Goal: Task Accomplishment & Management: Manage account settings

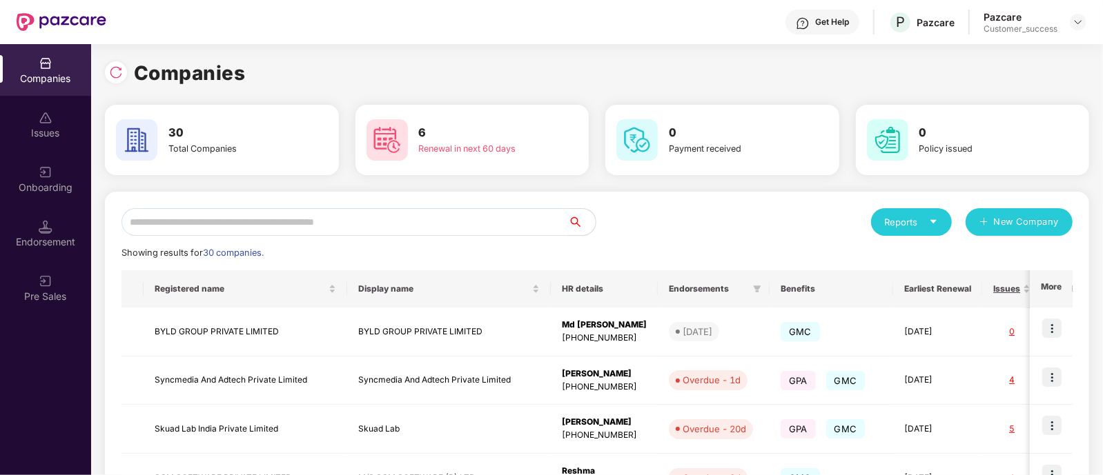
click at [480, 229] on input "text" at bounding box center [344, 222] width 446 height 28
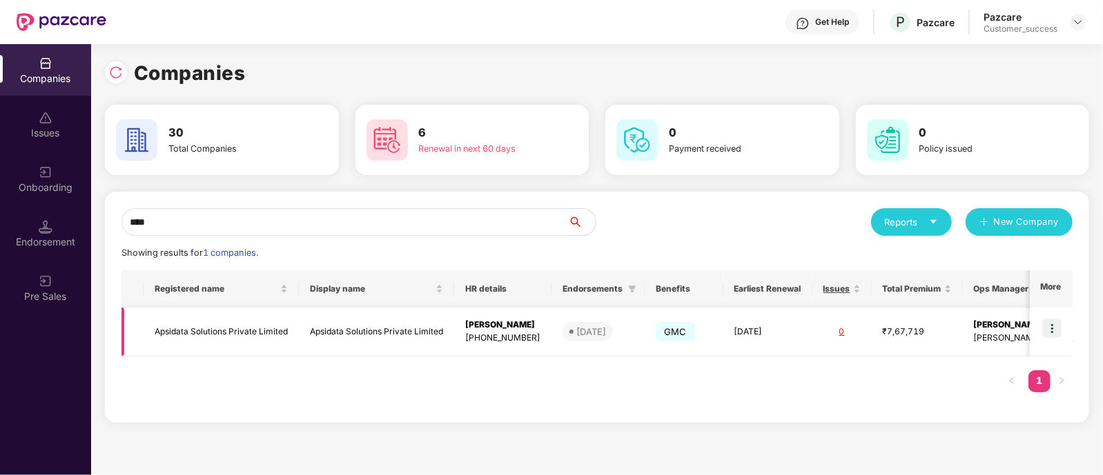
type input "****"
click at [349, 326] on td "Apsidata Solutions Private Limited" at bounding box center [376, 332] width 155 height 49
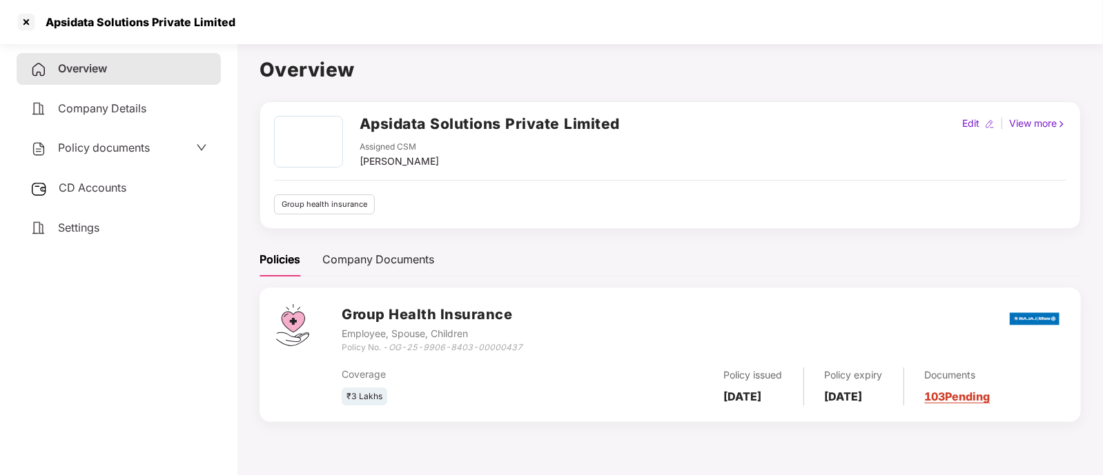
click at [106, 182] on span "CD Accounts" at bounding box center [93, 188] width 68 height 14
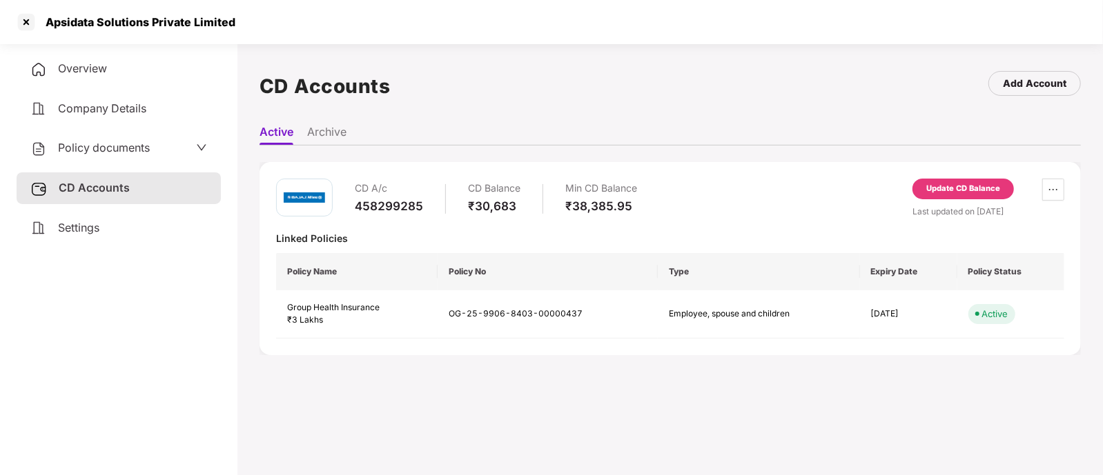
click at [982, 190] on div "Update CD Balance" at bounding box center [963, 189] width 74 height 12
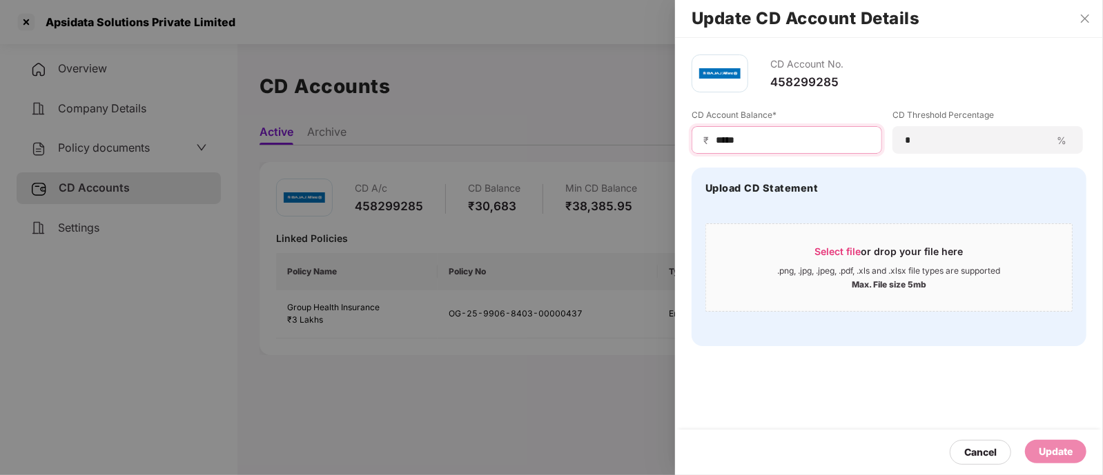
click at [785, 141] on input "*****" at bounding box center [792, 140] width 156 height 14
type input "*"
type input "*****"
click at [849, 246] on span "Select file" at bounding box center [838, 252] width 46 height 12
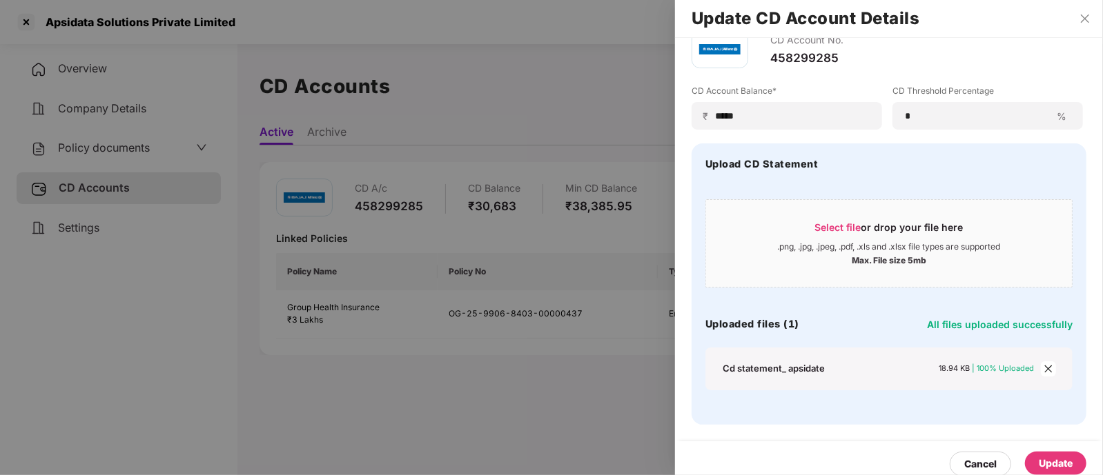
scroll to position [23, 0]
click at [1054, 460] on div "Update" at bounding box center [1055, 464] width 34 height 15
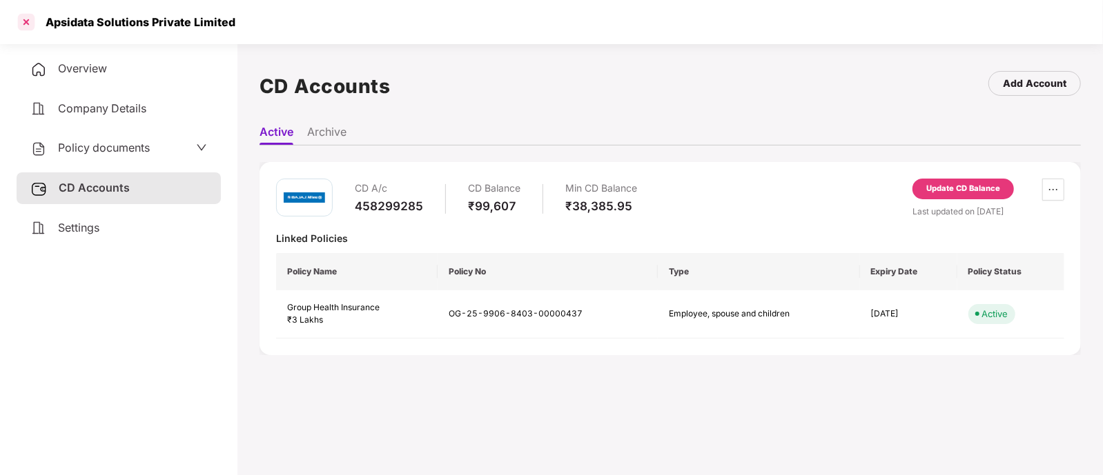
click at [30, 20] on div at bounding box center [26, 22] width 22 height 22
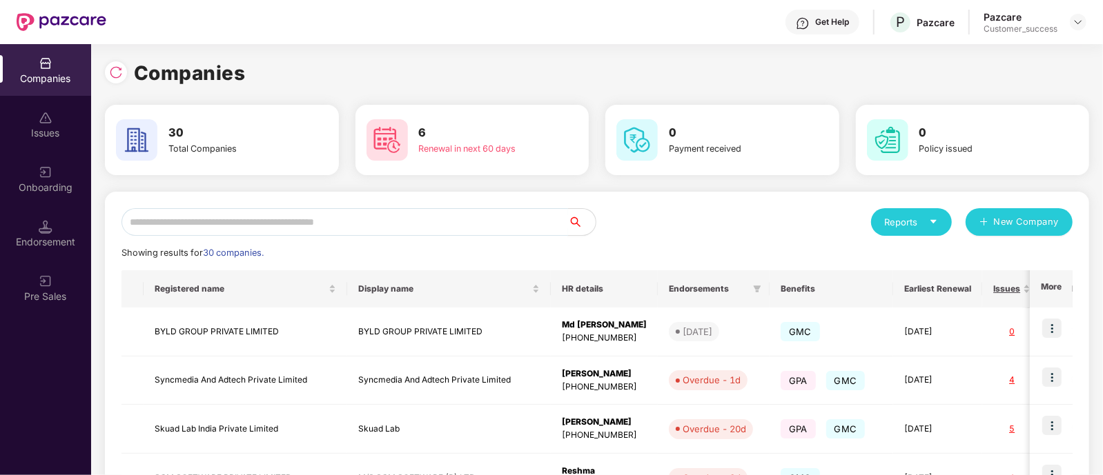
click at [404, 225] on input "text" at bounding box center [344, 222] width 446 height 28
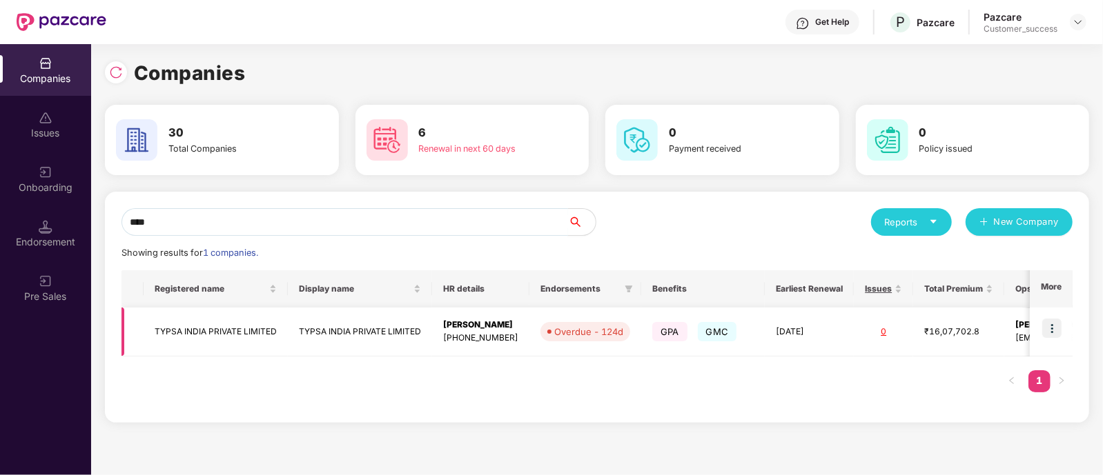
type input "****"
click at [1053, 326] on img at bounding box center [1051, 328] width 19 height 19
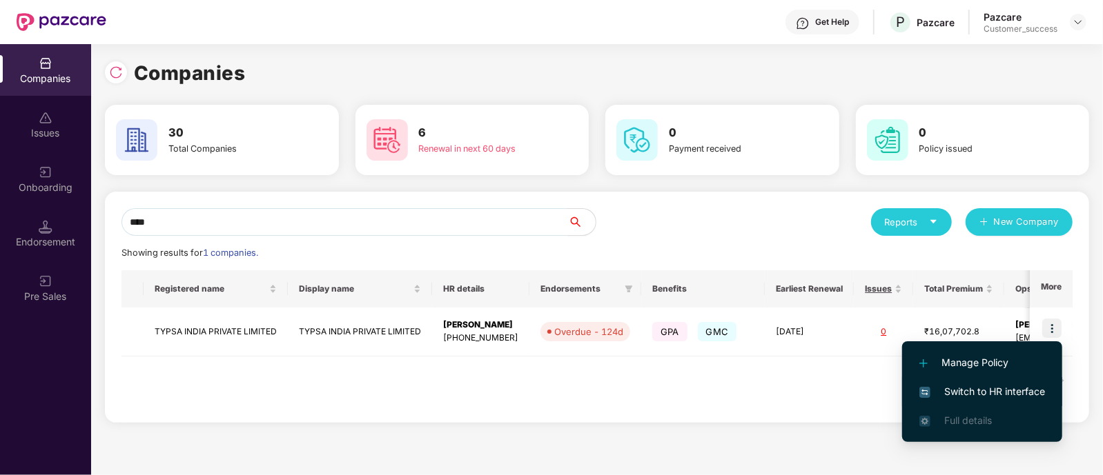
click at [974, 384] on span "Switch to HR interface" at bounding box center [982, 391] width 126 height 15
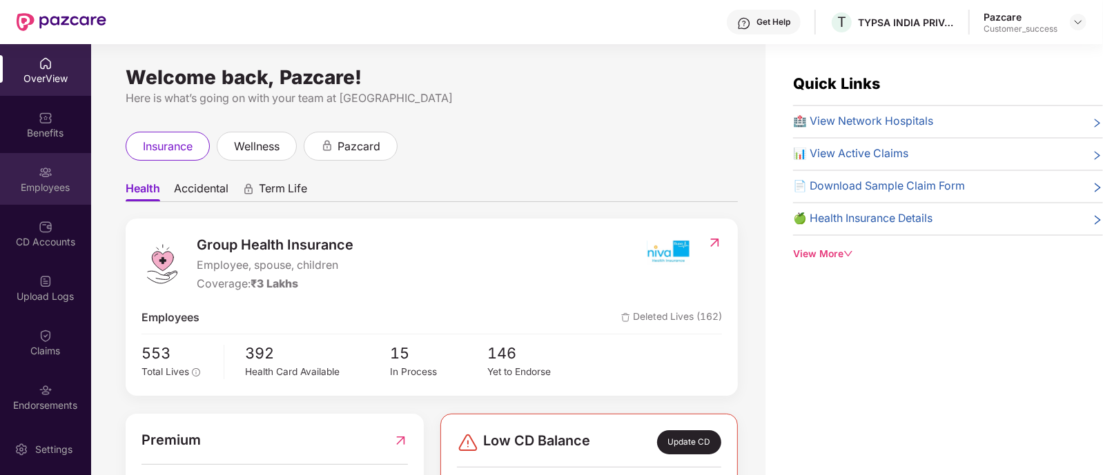
click at [18, 159] on div "Employees" at bounding box center [45, 179] width 91 height 52
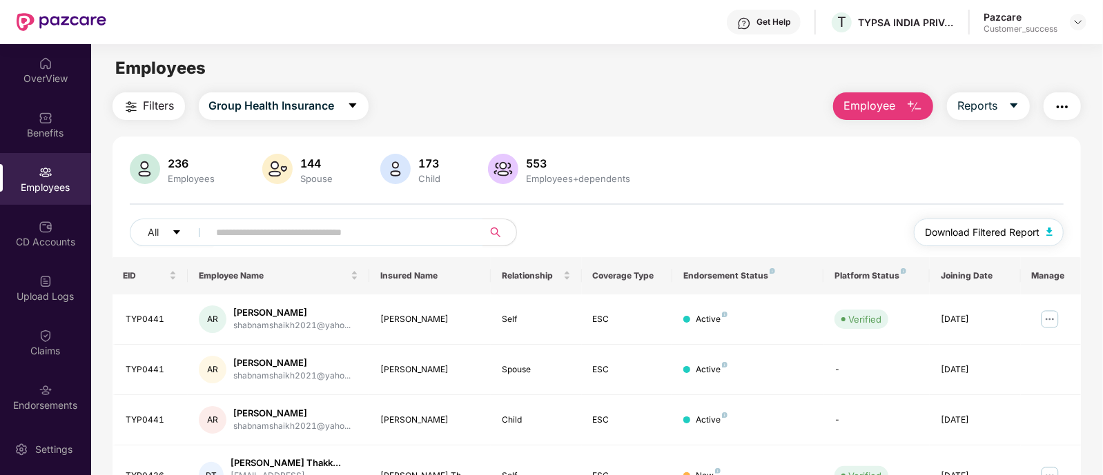
click at [987, 232] on span "Download Filtered Report" at bounding box center [982, 232] width 115 height 15
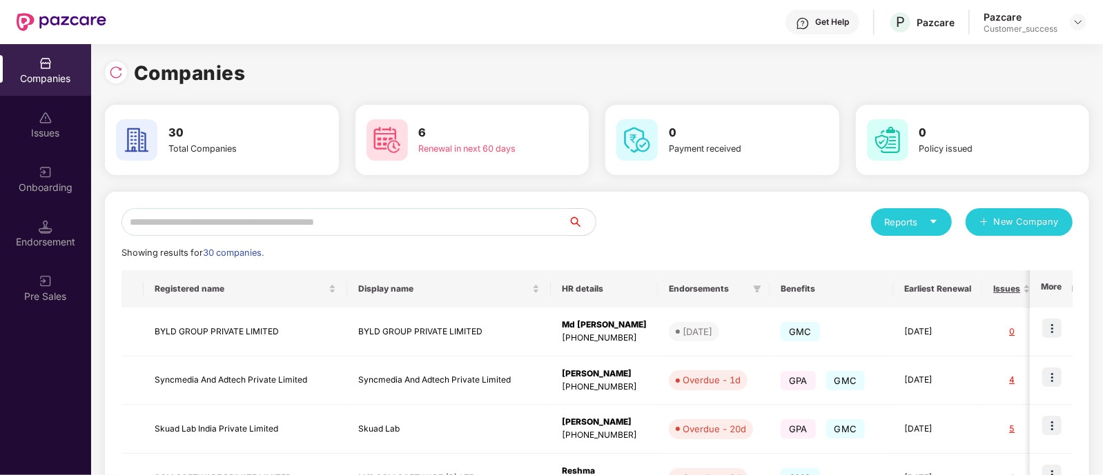
click at [534, 221] on input "text" at bounding box center [344, 222] width 446 height 28
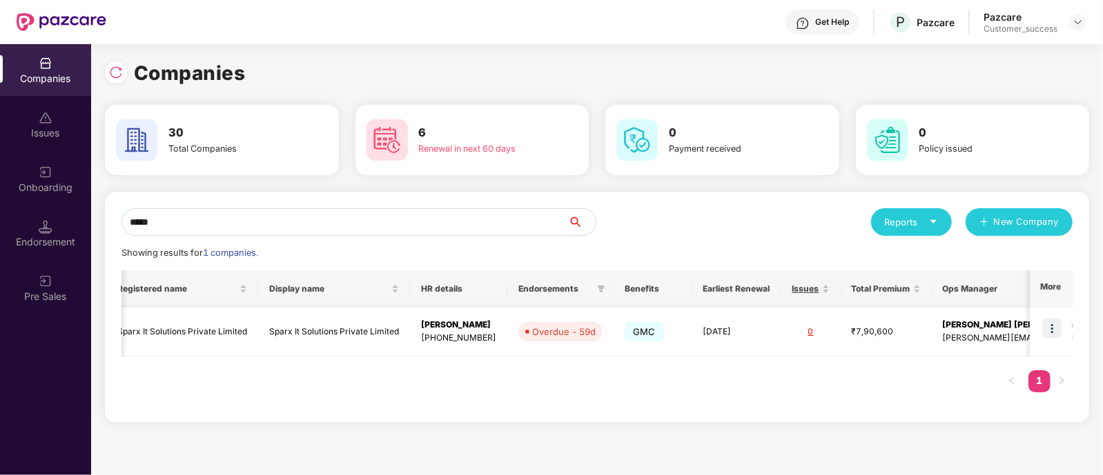
scroll to position [0, 33]
drag, startPoint x: 188, startPoint y: 221, endPoint x: 127, endPoint y: 219, distance: 61.4
click at [127, 219] on input "*****" at bounding box center [344, 222] width 446 height 28
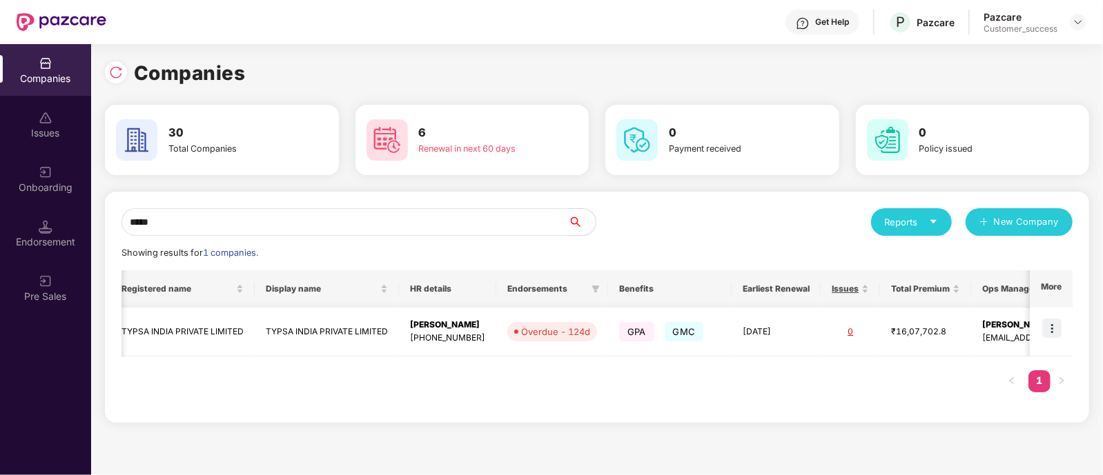
type input "*****"
click at [1049, 324] on img at bounding box center [1051, 328] width 19 height 19
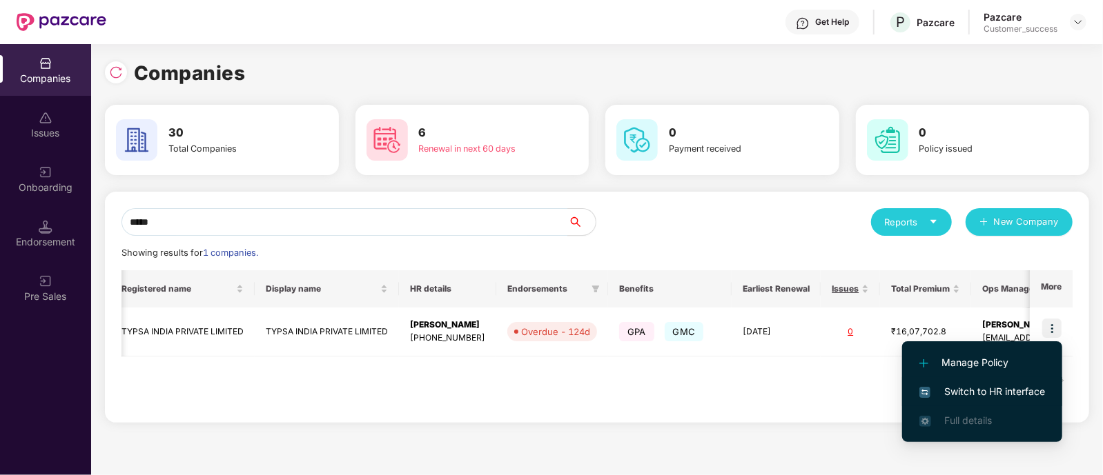
click at [987, 385] on span "Switch to HR interface" at bounding box center [982, 391] width 126 height 15
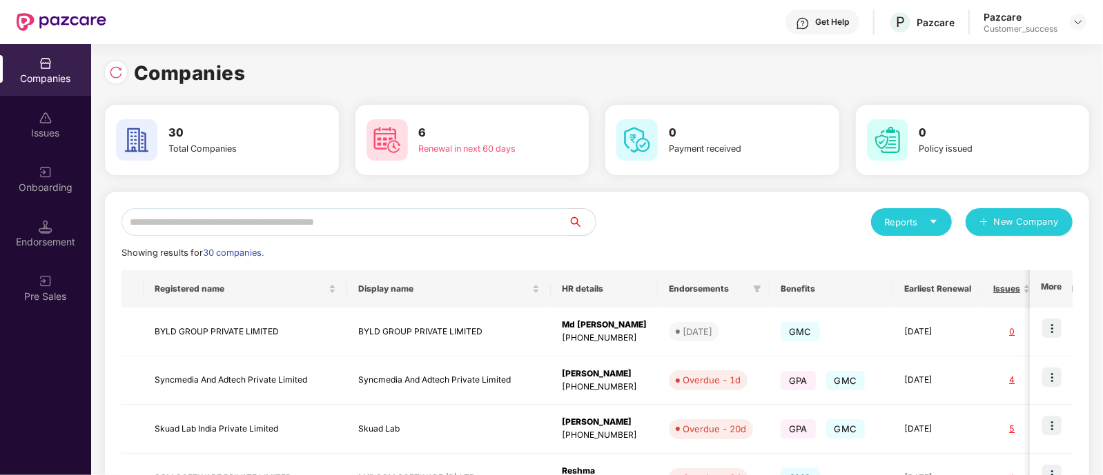
scroll to position [0, 1]
click at [462, 210] on input "text" at bounding box center [344, 222] width 446 height 28
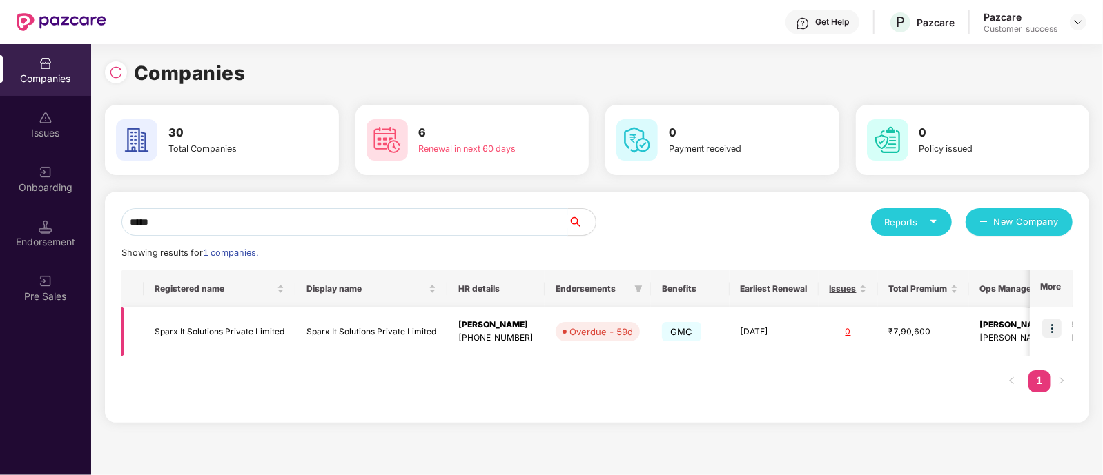
type input "*****"
click at [1056, 327] on img at bounding box center [1051, 328] width 19 height 19
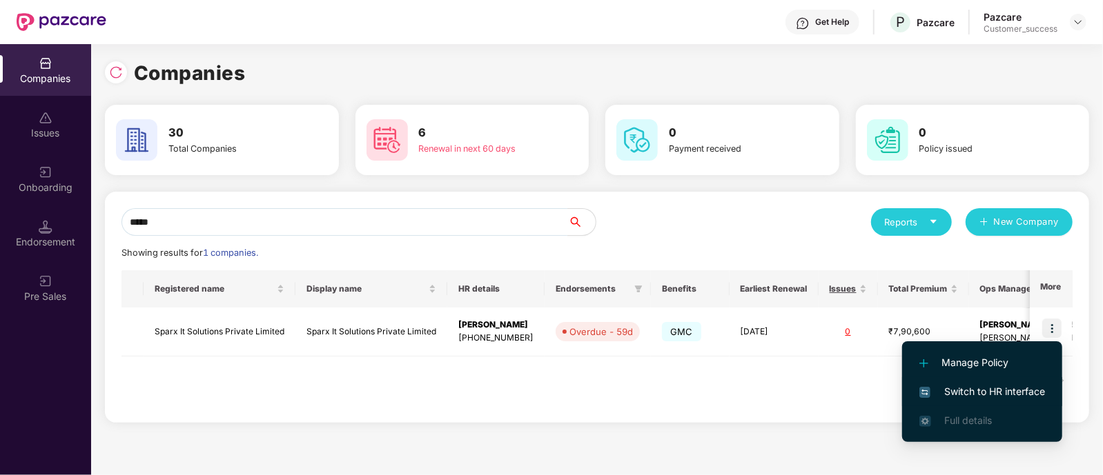
click at [967, 387] on span "Switch to HR interface" at bounding box center [982, 391] width 126 height 15
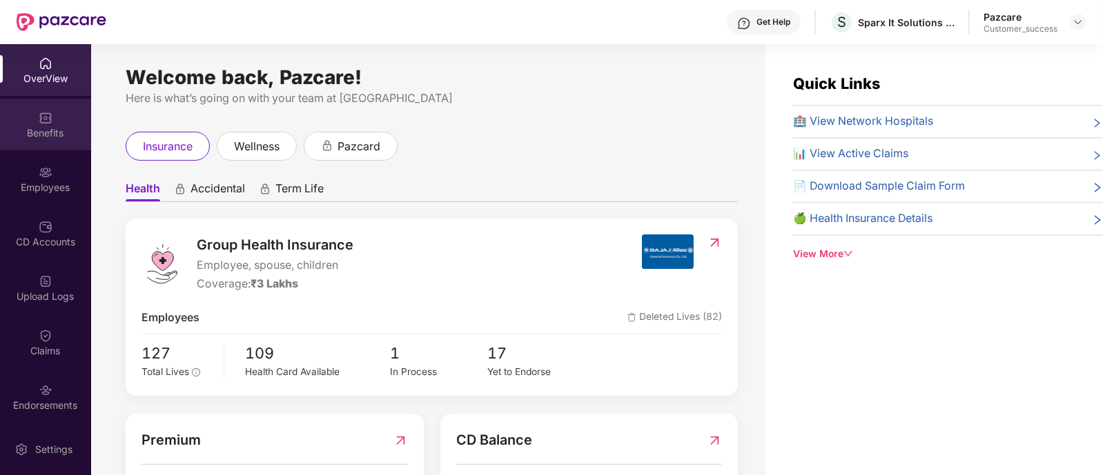
click at [32, 124] on div "Benefits" at bounding box center [45, 125] width 91 height 52
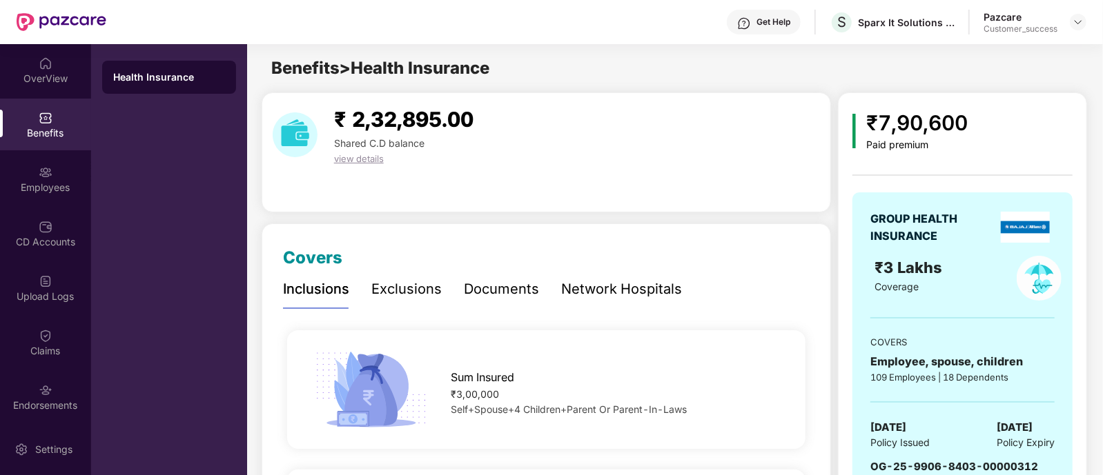
click at [471, 286] on div "Documents" at bounding box center [501, 289] width 75 height 21
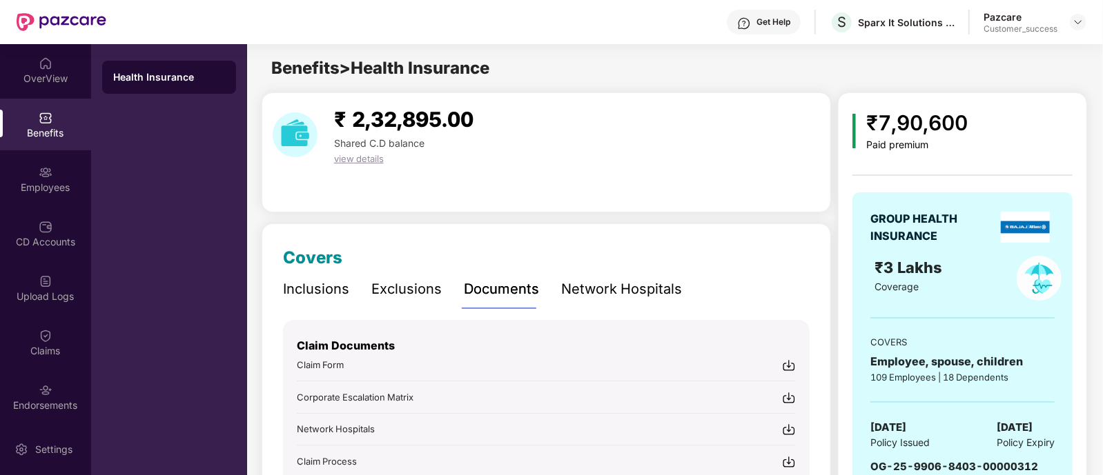
scroll to position [166, 0]
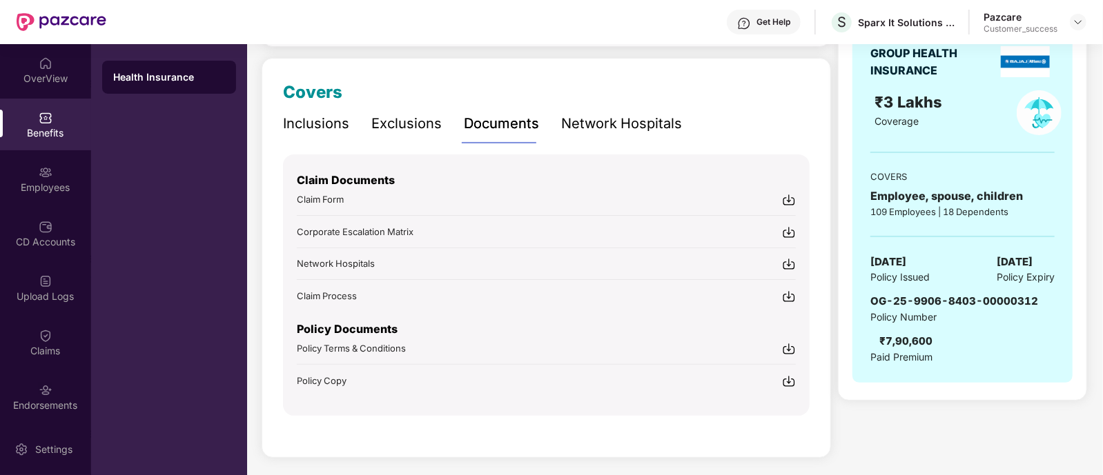
click at [788, 375] on img at bounding box center [789, 382] width 14 height 14
click at [794, 344] on img at bounding box center [789, 349] width 14 height 14
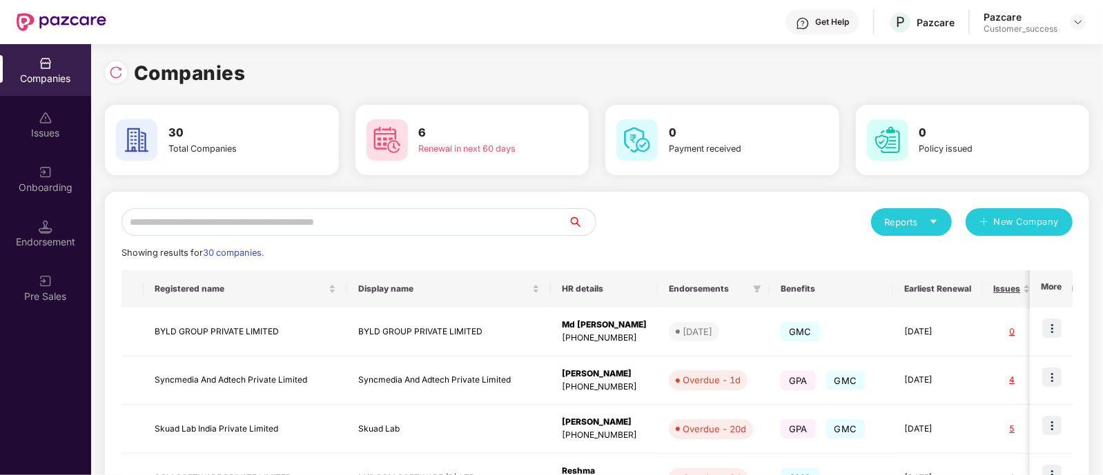
scroll to position [0, 1]
click at [364, 217] on input "text" at bounding box center [344, 222] width 446 height 28
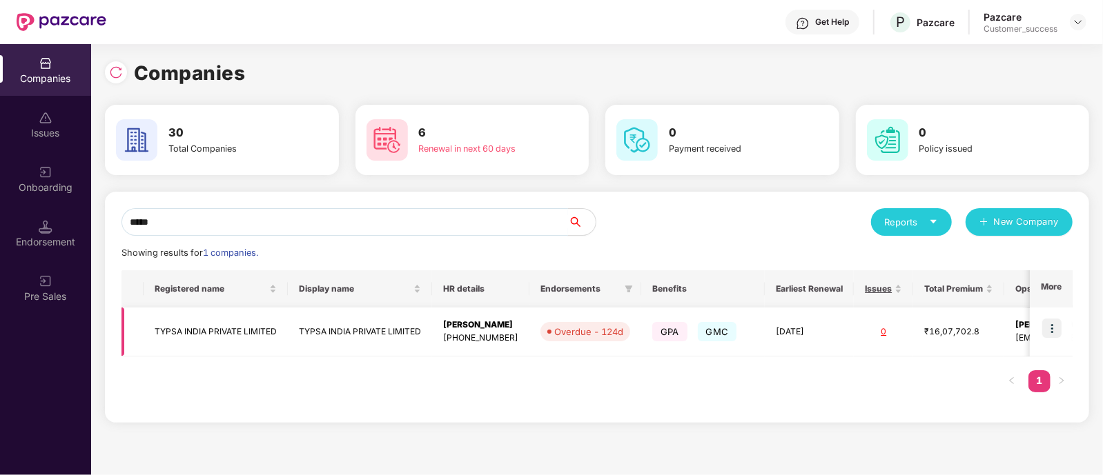
type input "*****"
click at [1058, 329] on img at bounding box center [1051, 328] width 19 height 19
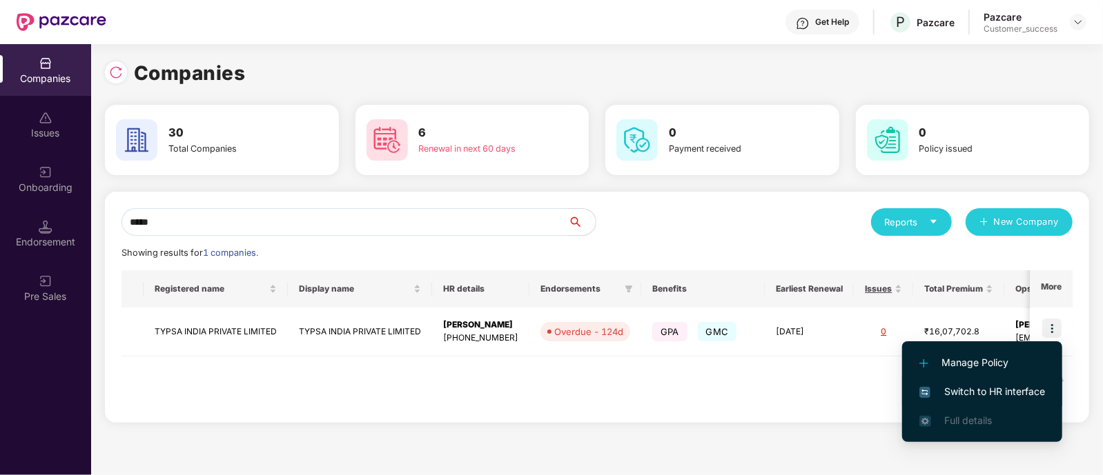
click at [942, 395] on span "Switch to HR interface" at bounding box center [982, 391] width 126 height 15
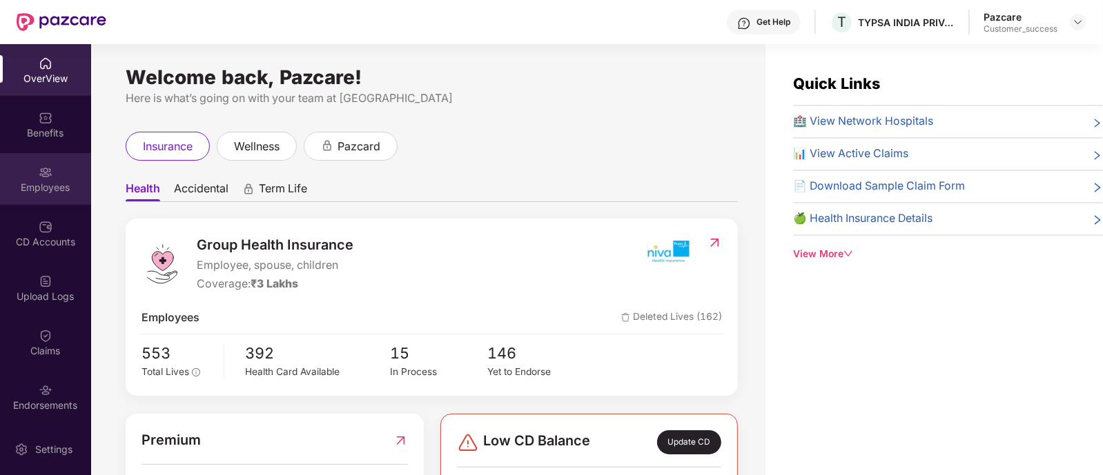
click at [24, 178] on div "Employees" at bounding box center [45, 179] width 91 height 52
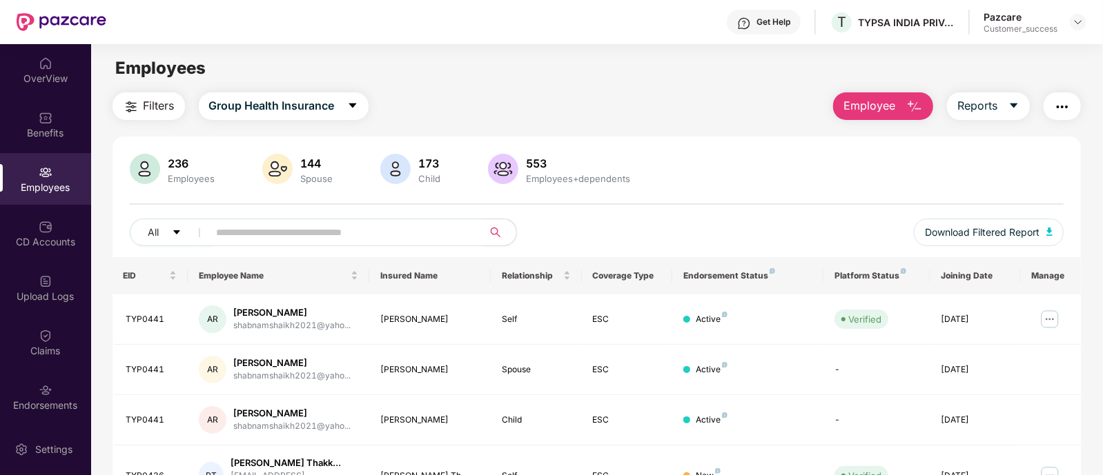
click at [894, 112] on span "Employee" at bounding box center [869, 105] width 52 height 17
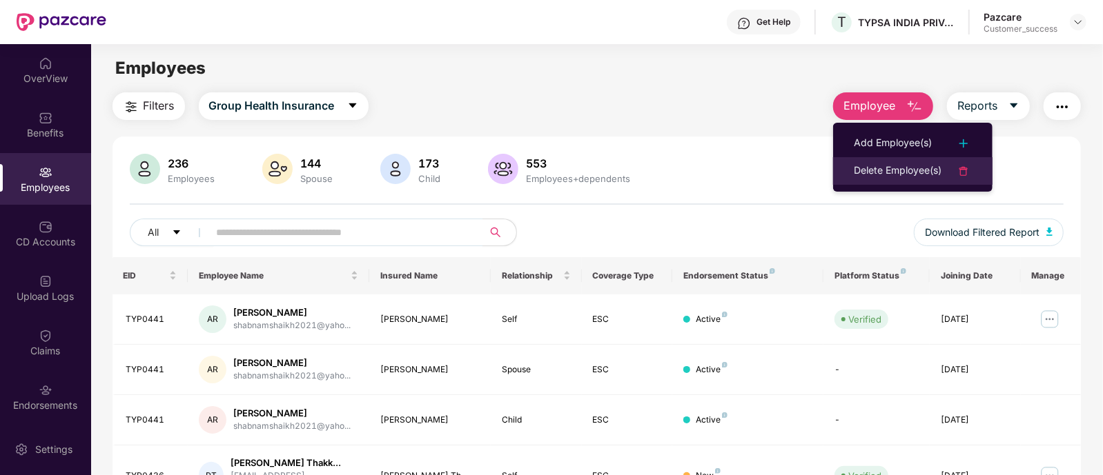
click at [868, 161] on li "Delete Employee(s)" at bounding box center [912, 171] width 159 height 28
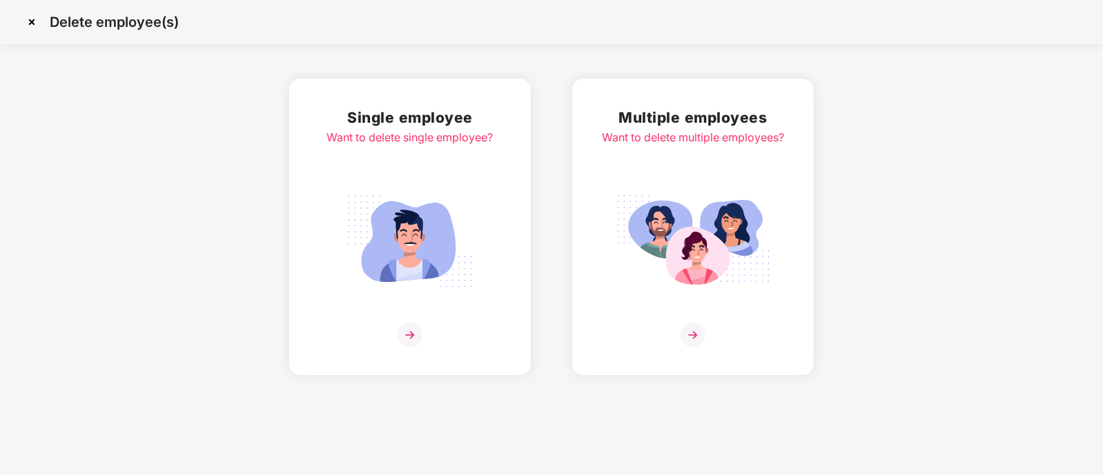
click at [701, 342] on img at bounding box center [692, 335] width 25 height 25
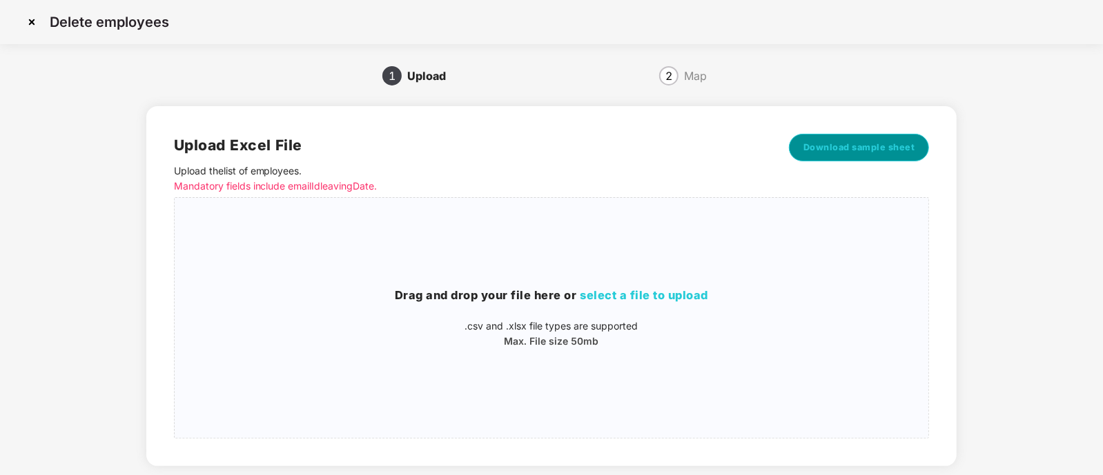
click at [846, 136] on button "Download sample sheet" at bounding box center [859, 148] width 141 height 28
click at [613, 292] on span "select a file to upload" at bounding box center [644, 295] width 128 height 14
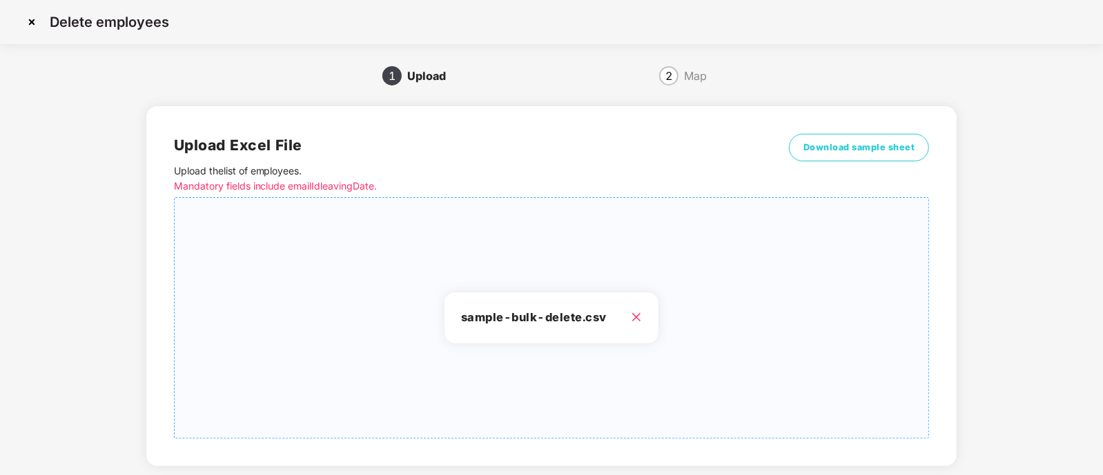
scroll to position [77, 0]
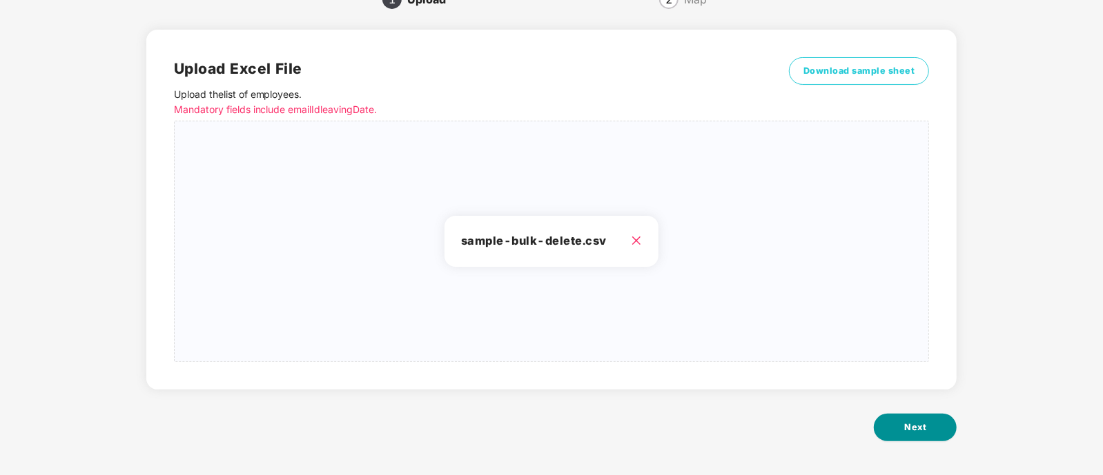
click at [911, 429] on span "Next" at bounding box center [915, 428] width 22 height 14
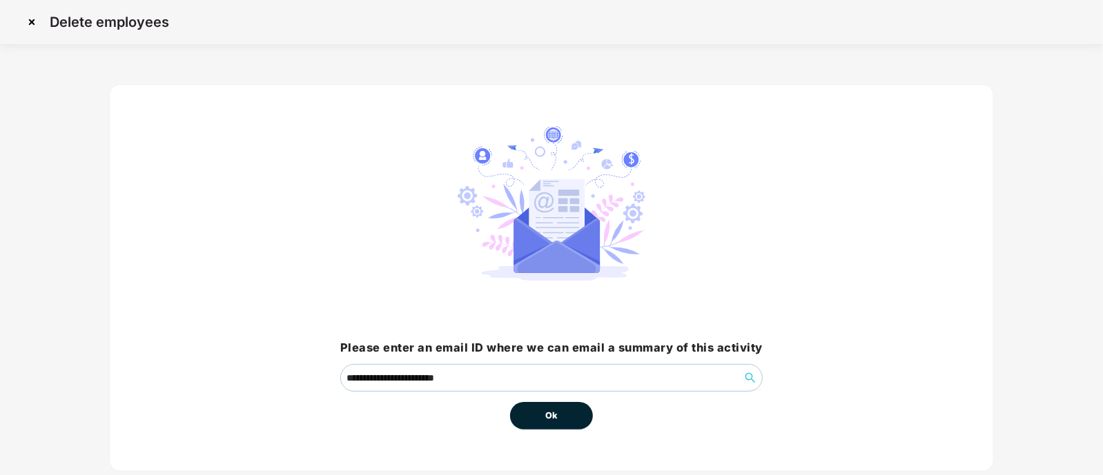
scroll to position [33, 0]
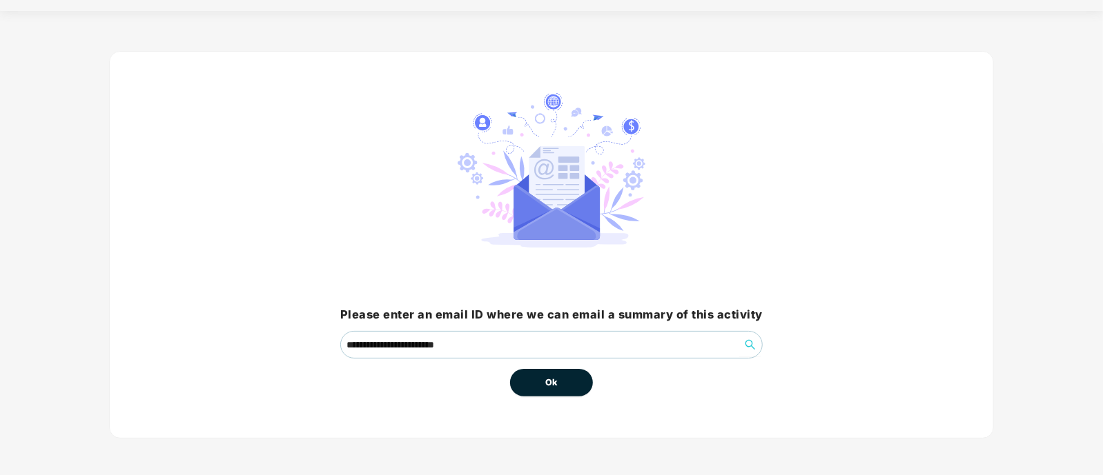
click at [562, 379] on button "Ok" at bounding box center [551, 383] width 83 height 28
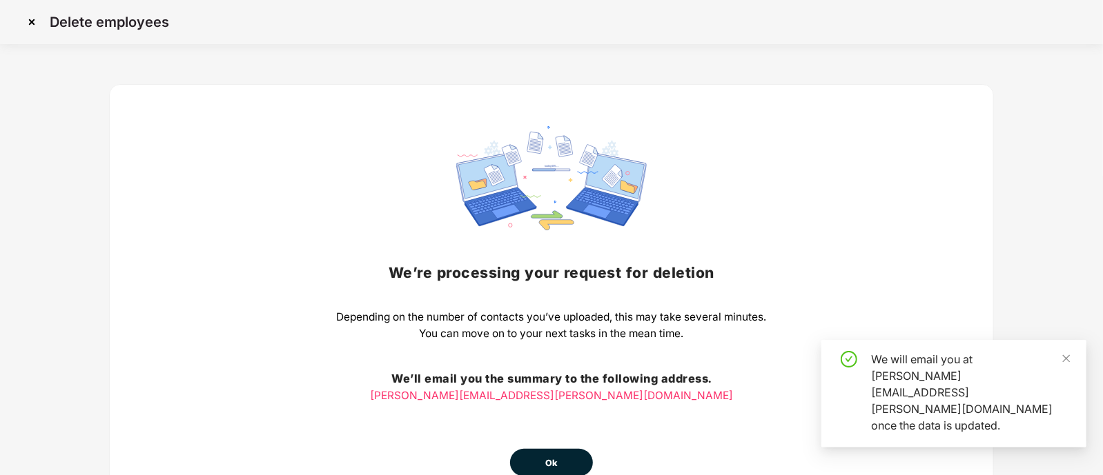
scroll to position [81, 0]
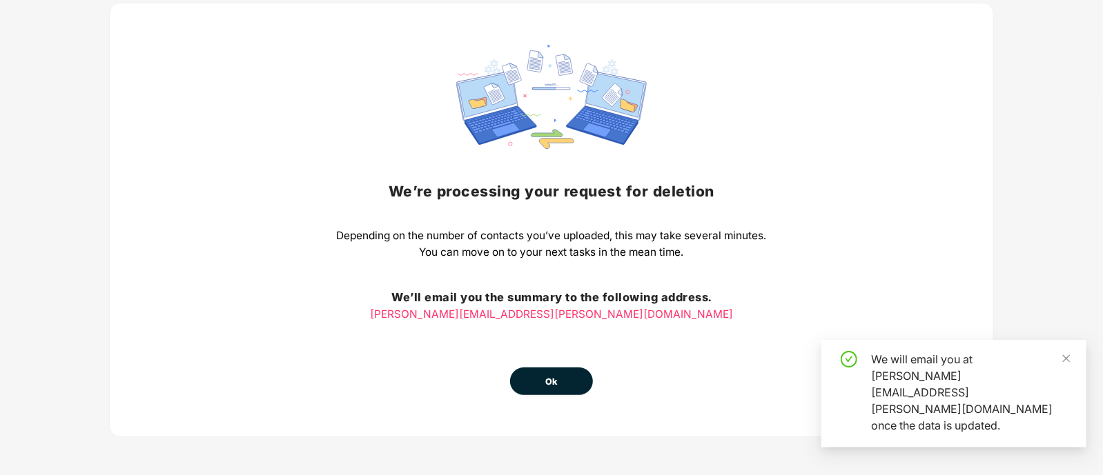
click at [553, 388] on button "Ok" at bounding box center [551, 382] width 83 height 28
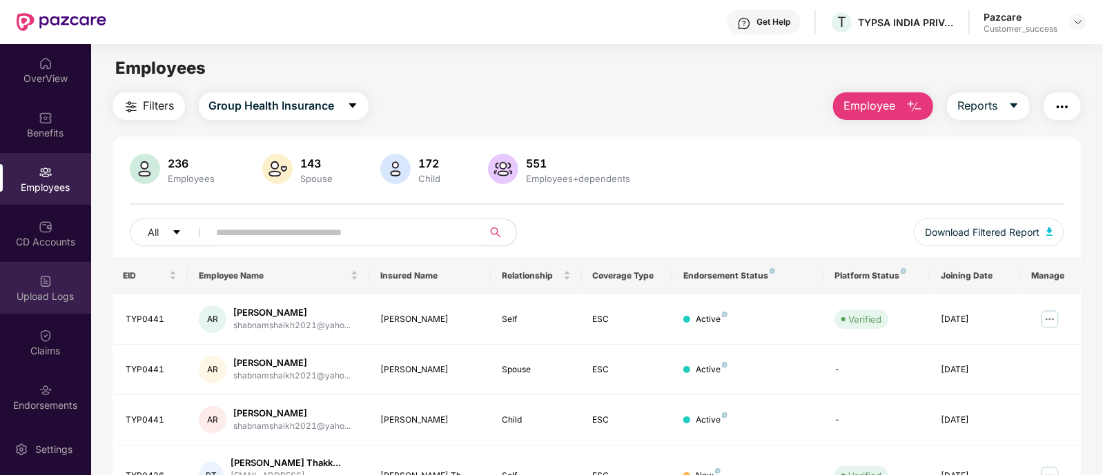
click at [45, 304] on div "Upload Logs" at bounding box center [45, 288] width 91 height 52
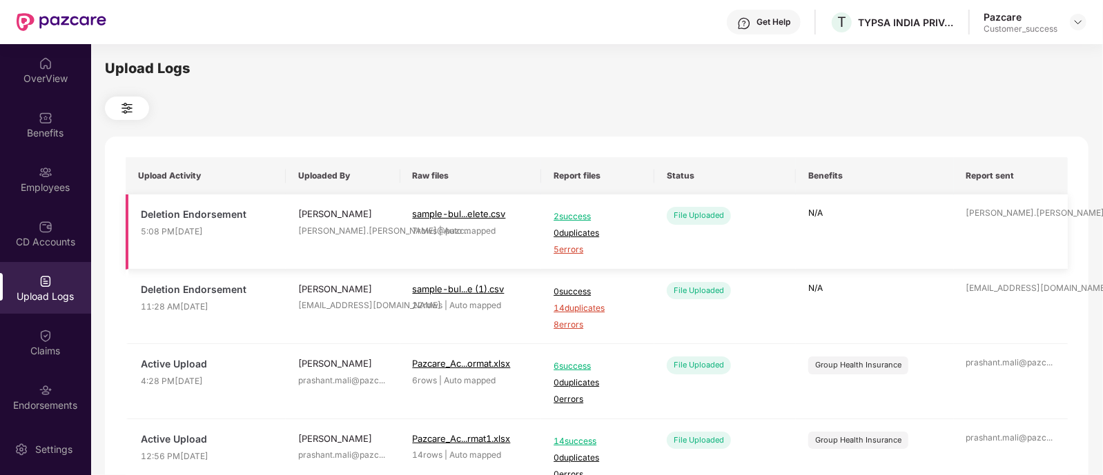
click at [560, 249] on span "5 errors" at bounding box center [597, 250] width 88 height 13
click at [55, 176] on div "Employees" at bounding box center [45, 179] width 91 height 52
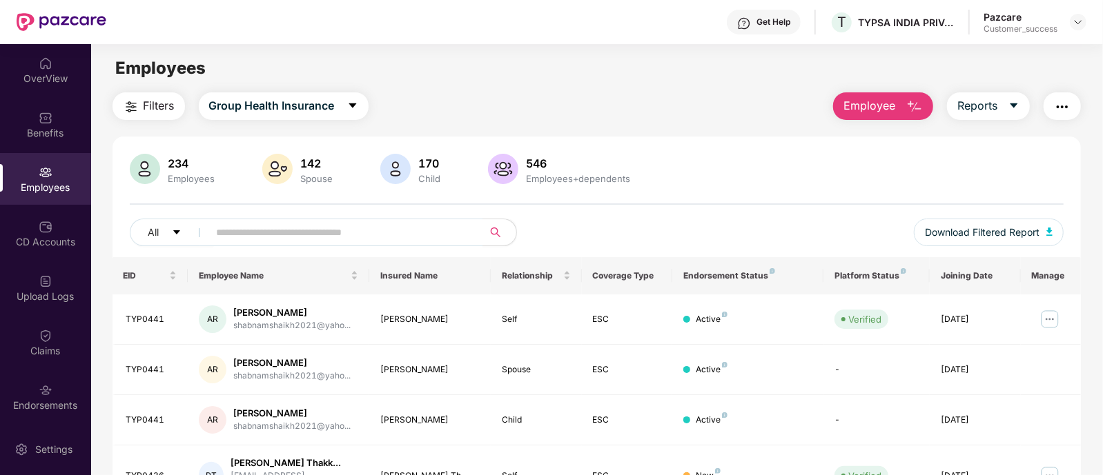
drag, startPoint x: 925, startPoint y: 92, endPoint x: 875, endPoint y: 104, distance: 50.9
click at [875, 104] on div "Employee Reports" at bounding box center [950, 106] width 262 height 28
click at [875, 104] on span "Employee" at bounding box center [869, 105] width 52 height 17
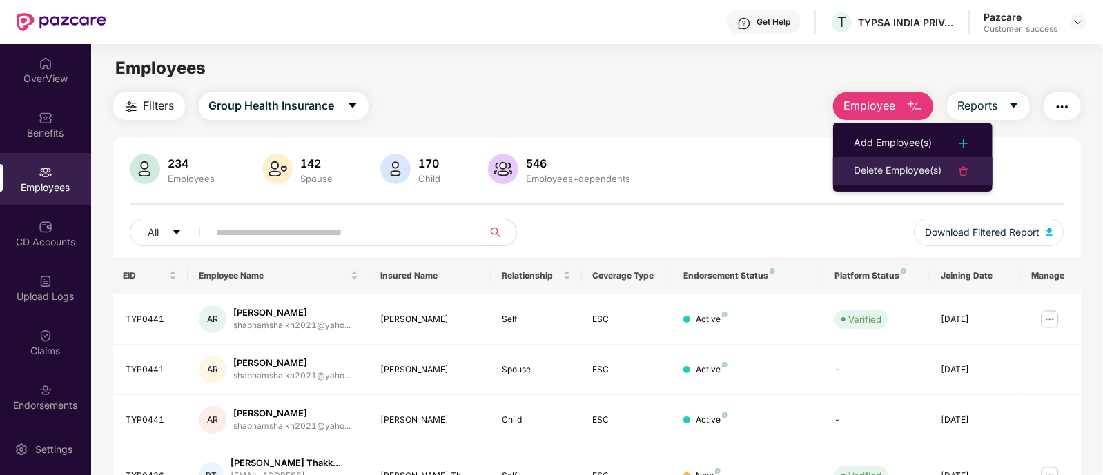
click at [869, 167] on div "Delete Employee(s)" at bounding box center [898, 171] width 88 height 17
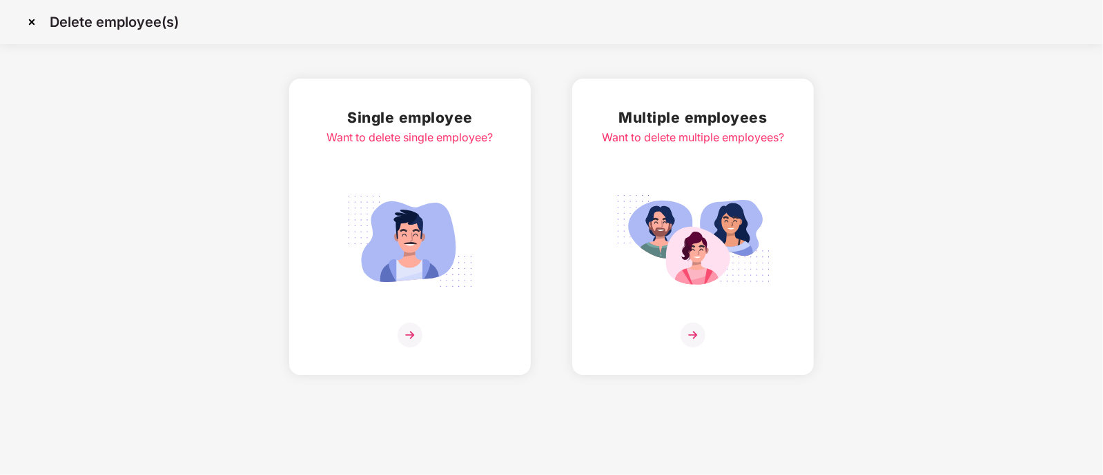
click at [397, 339] on img at bounding box center [409, 335] width 25 height 25
click at [682, 293] on img at bounding box center [693, 242] width 155 height 108
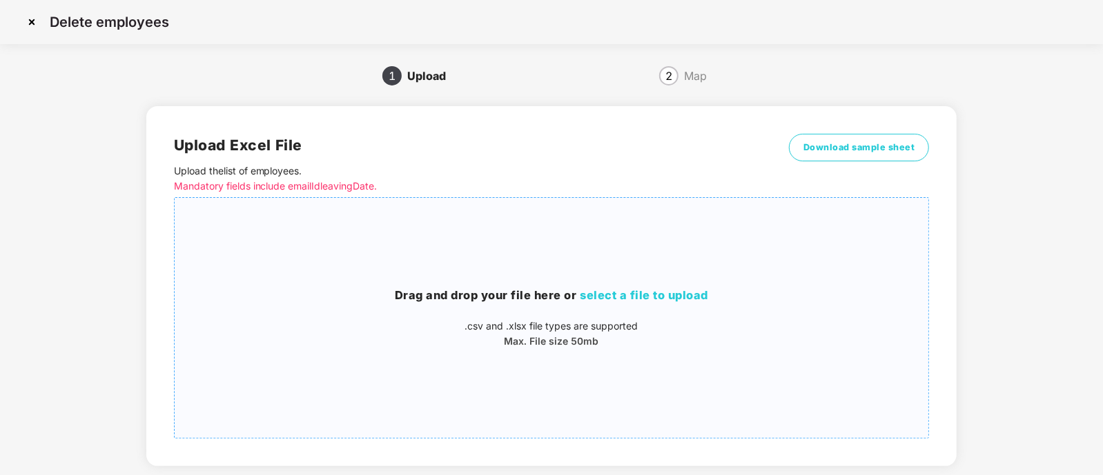
click at [673, 288] on span "select a file to upload" at bounding box center [644, 295] width 128 height 14
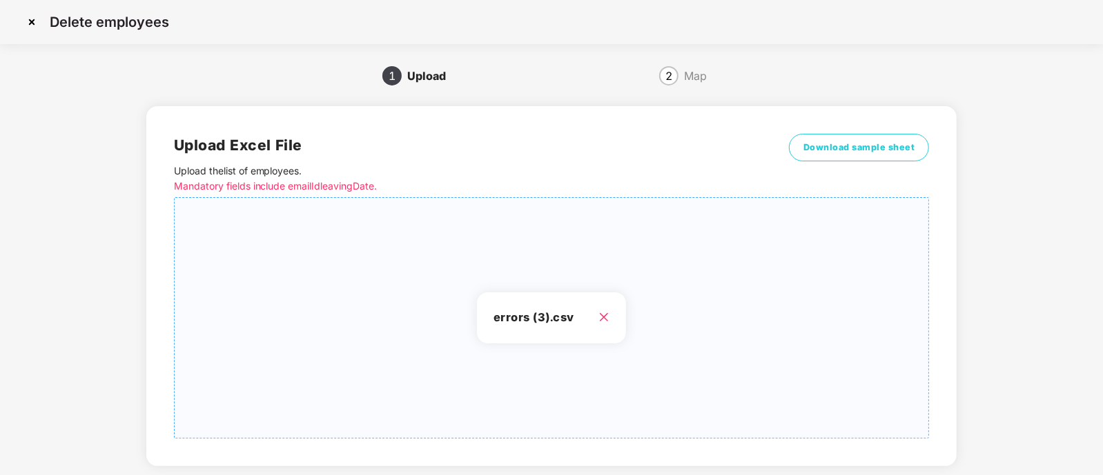
scroll to position [77, 0]
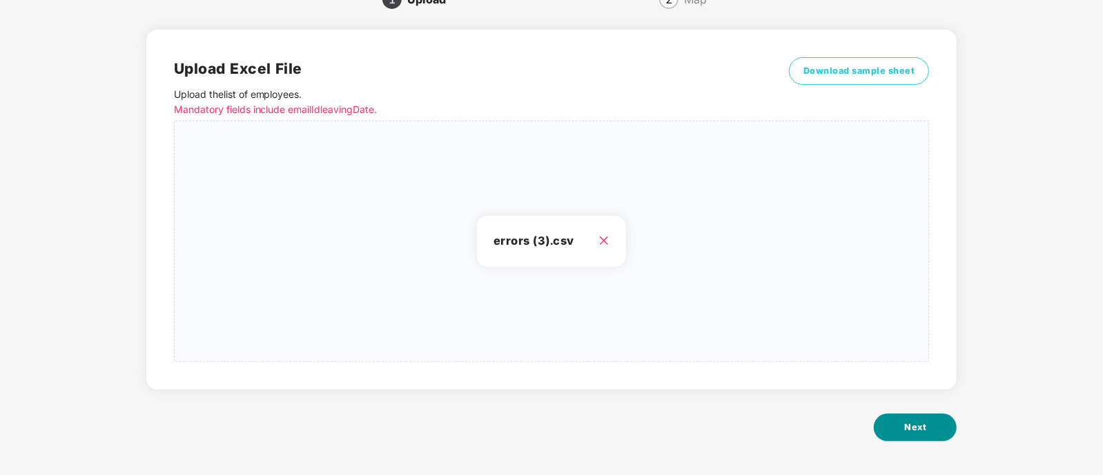
click at [920, 436] on button "Next" at bounding box center [915, 428] width 83 height 28
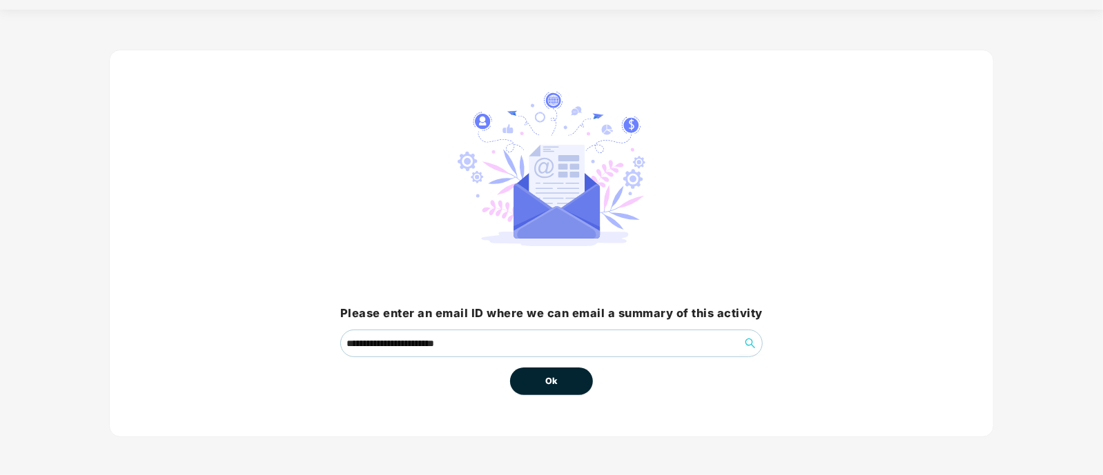
scroll to position [0, 0]
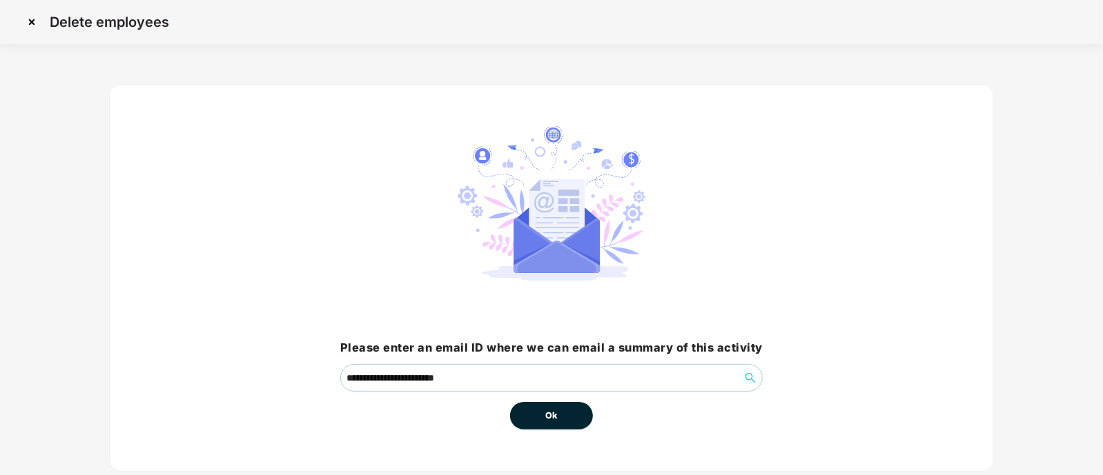
click at [590, 416] on button "Ok" at bounding box center [551, 416] width 83 height 28
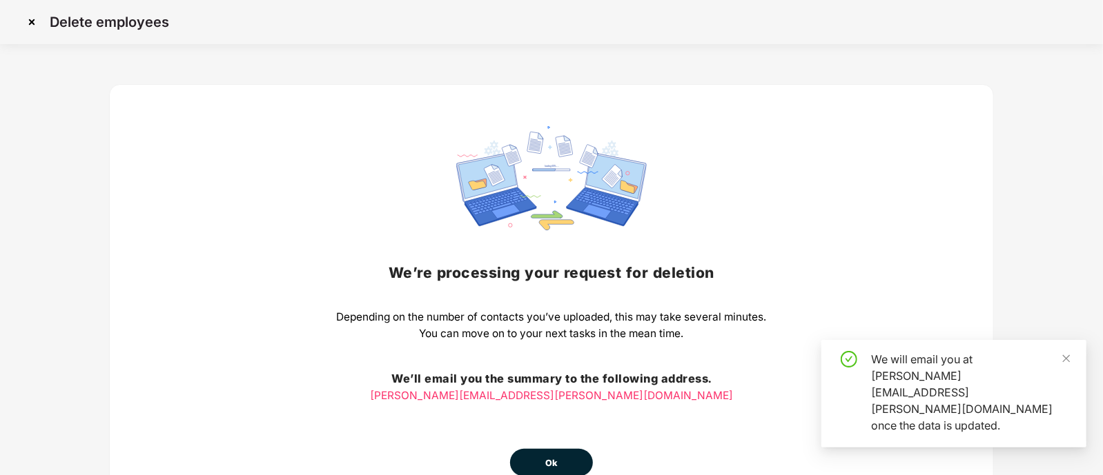
click at [558, 458] on button "Ok" at bounding box center [551, 463] width 83 height 28
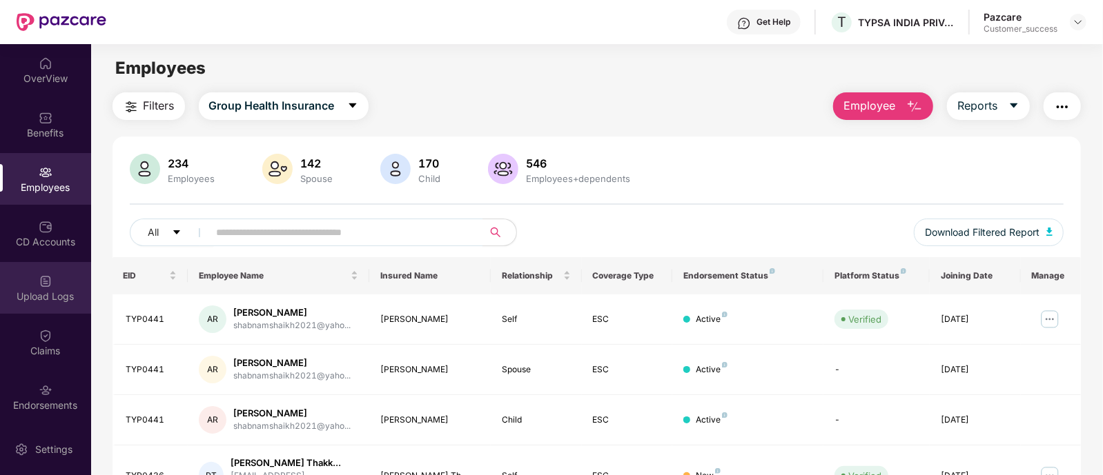
click at [43, 277] on img at bounding box center [46, 282] width 14 height 14
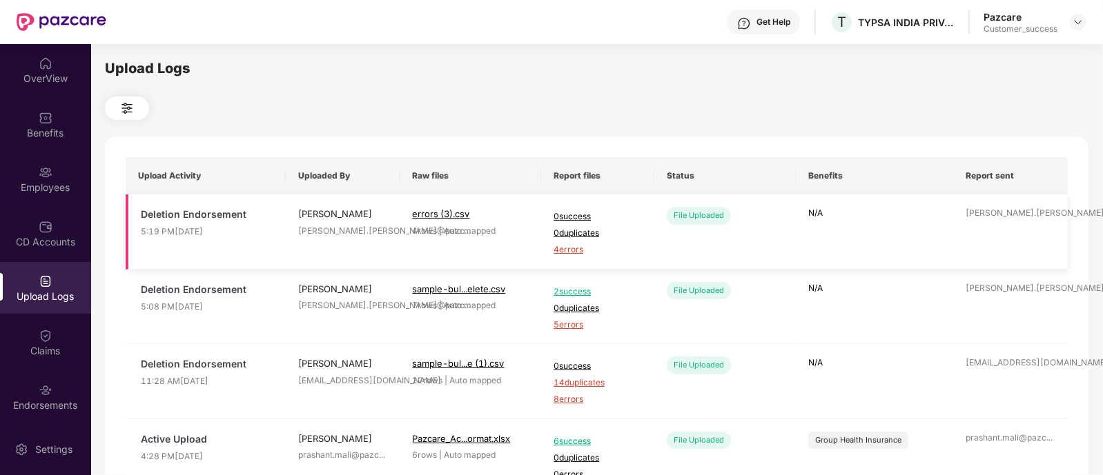
click at [562, 245] on span "4 errors" at bounding box center [597, 250] width 88 height 13
click at [37, 179] on div "Employees" at bounding box center [45, 179] width 91 height 52
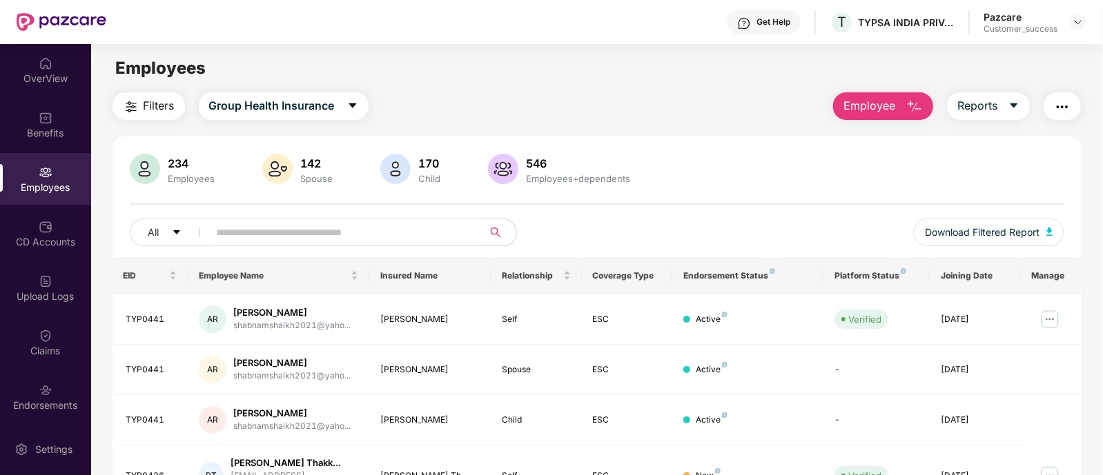
click at [885, 105] on span "Employee" at bounding box center [869, 105] width 52 height 17
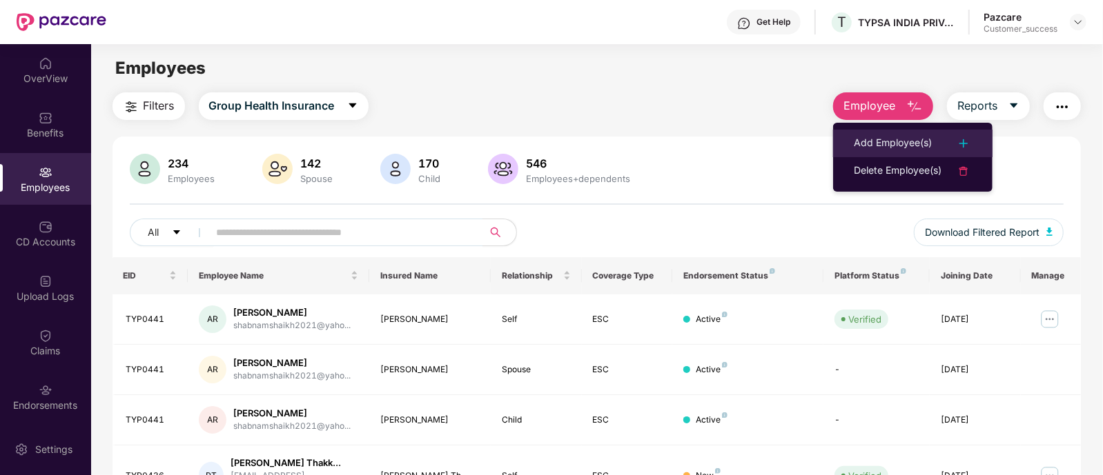
click at [879, 132] on li "Add Employee(s)" at bounding box center [912, 144] width 159 height 28
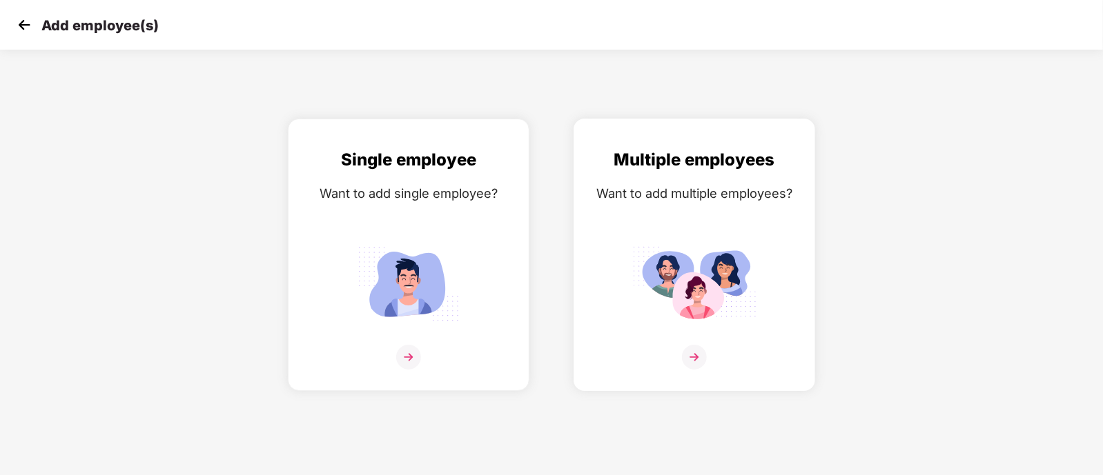
click at [684, 370] on img at bounding box center [694, 357] width 25 height 25
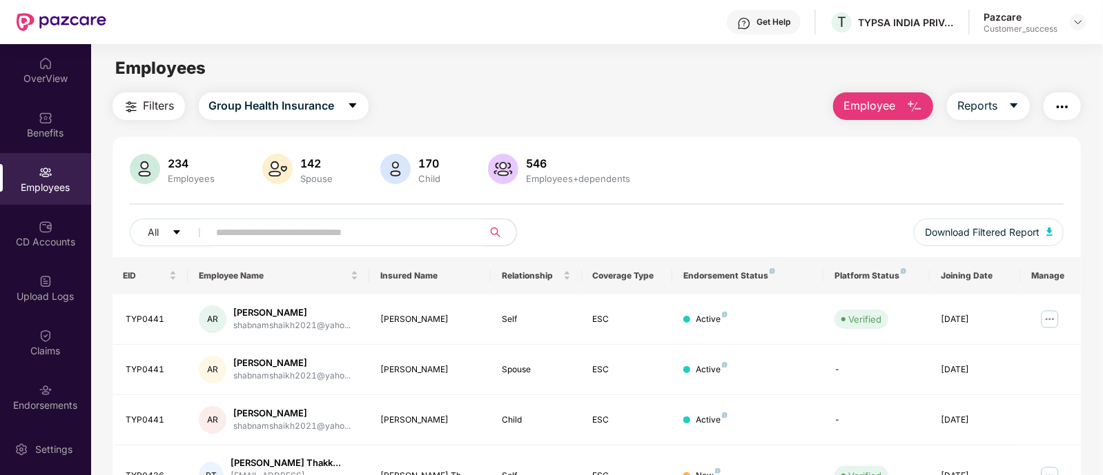
click at [869, 99] on span "Employee" at bounding box center [869, 105] width 52 height 17
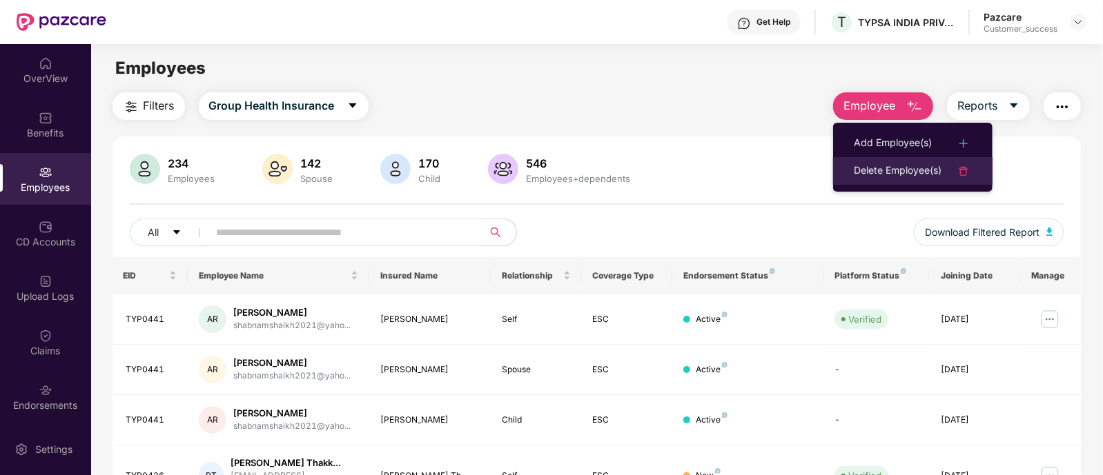
click at [863, 168] on div "Delete Employee(s)" at bounding box center [898, 171] width 88 height 17
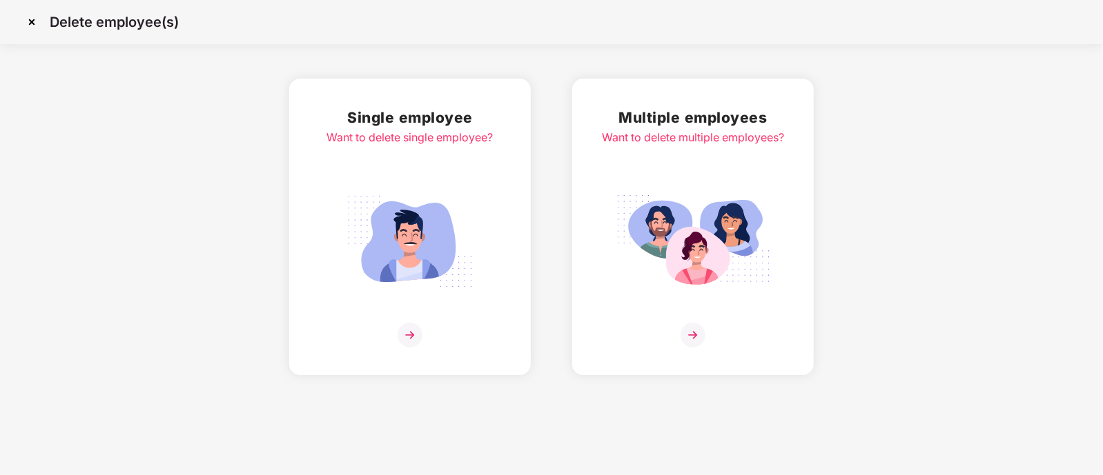
click at [676, 336] on div at bounding box center [693, 335] width 182 height 25
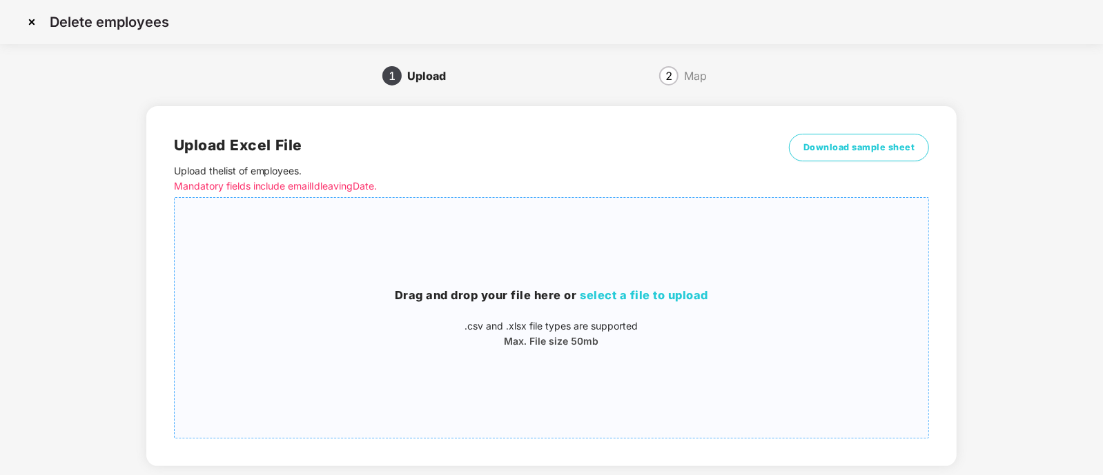
click at [613, 291] on span "select a file to upload" at bounding box center [644, 295] width 128 height 14
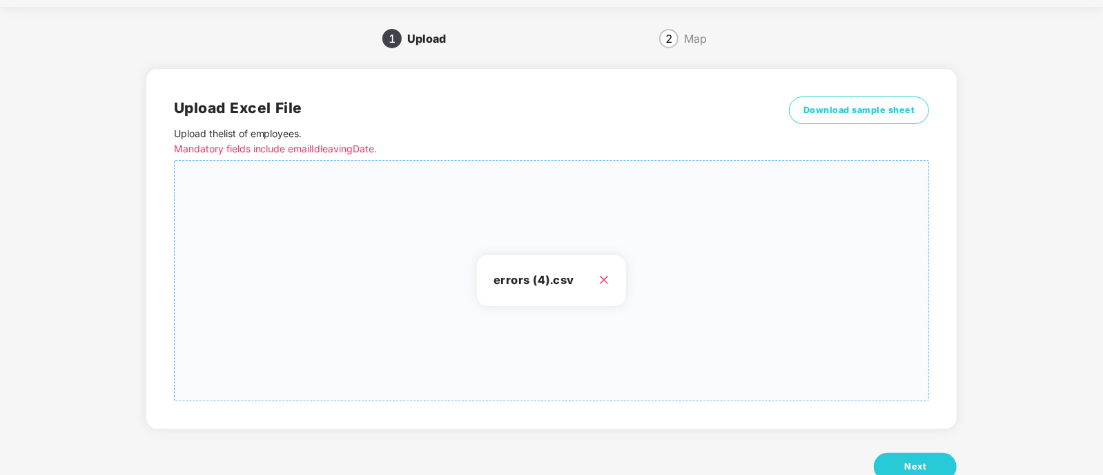
scroll to position [39, 0]
click at [904, 455] on button "Next" at bounding box center [915, 466] width 83 height 28
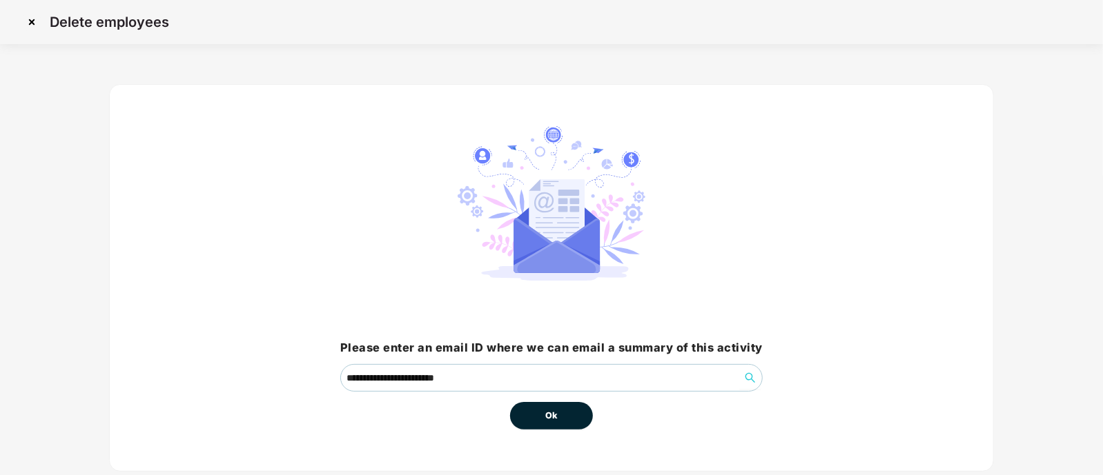
click at [564, 413] on button "Ok" at bounding box center [551, 416] width 83 height 28
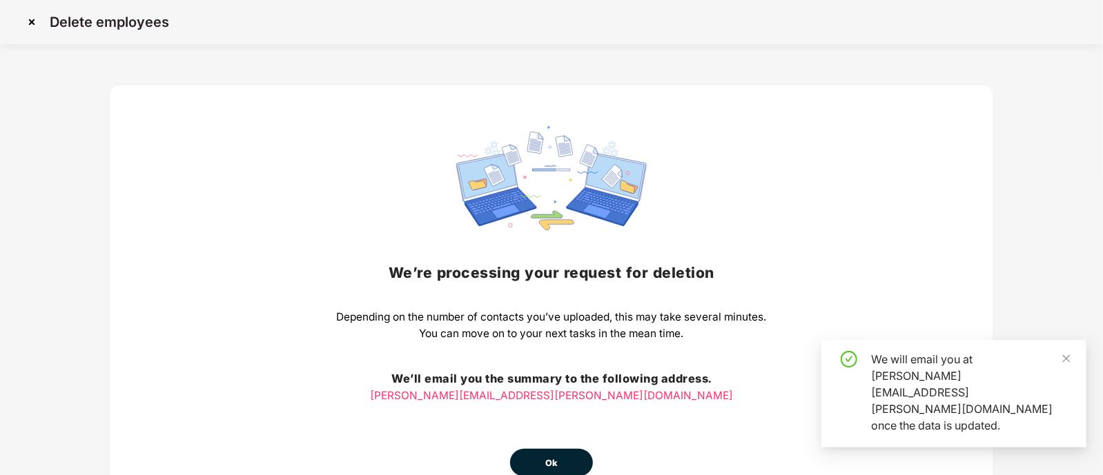
click at [564, 413] on div "We’re processing your request for deletion Depending on the number of contacts …" at bounding box center [552, 301] width 430 height 351
click at [555, 455] on button "Ok" at bounding box center [551, 463] width 83 height 28
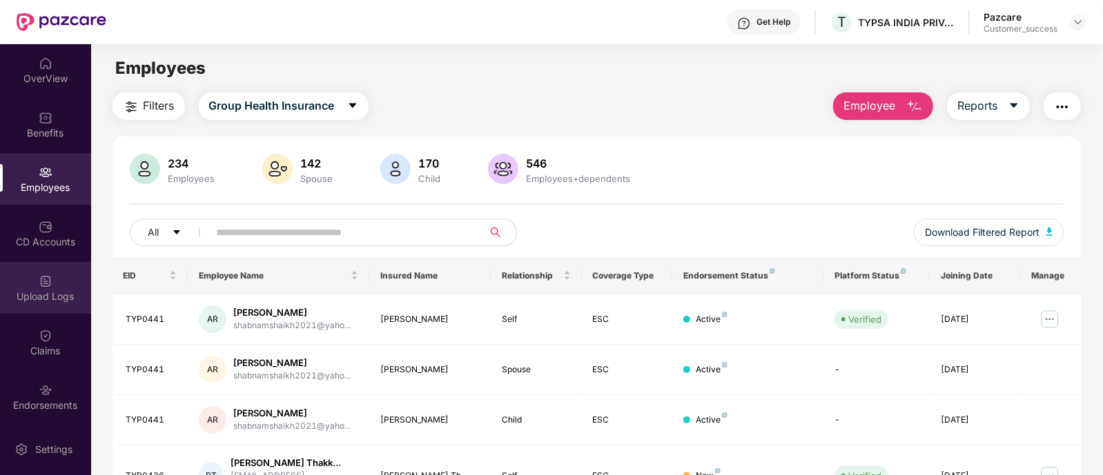
click at [27, 291] on div "Upload Logs" at bounding box center [45, 297] width 91 height 14
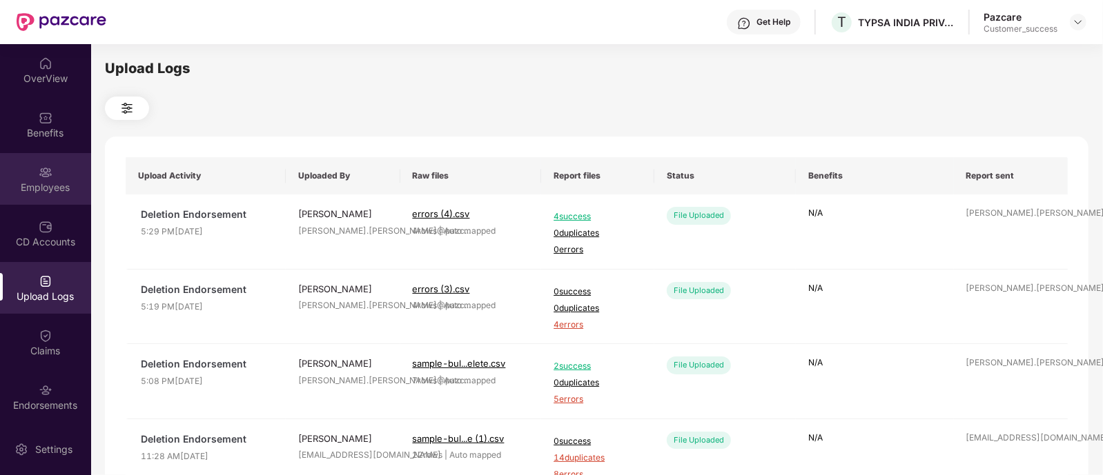
click at [50, 164] on div "Employees" at bounding box center [45, 179] width 91 height 52
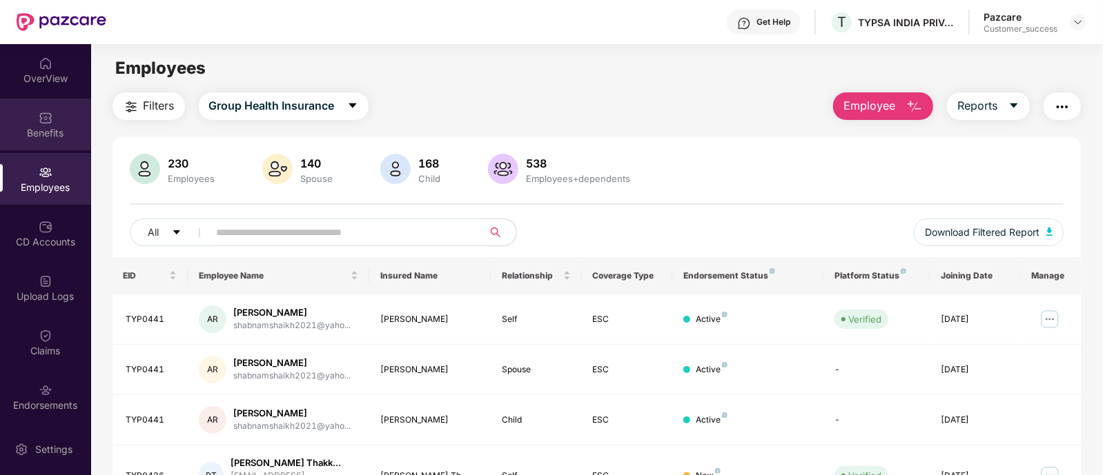
click at [38, 125] on div "Benefits" at bounding box center [45, 125] width 91 height 52
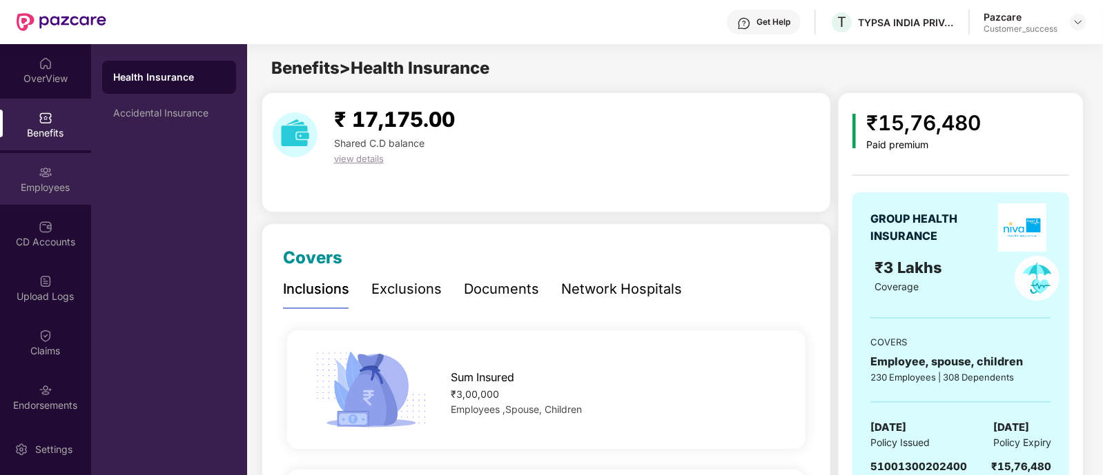
click at [46, 167] on img at bounding box center [46, 173] width 14 height 14
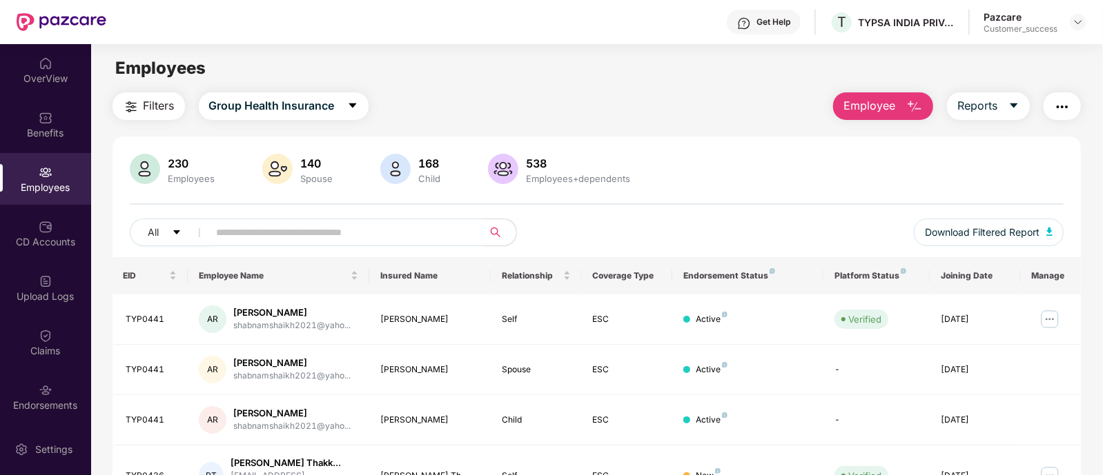
click at [456, 232] on input "text" at bounding box center [341, 232] width 248 height 21
paste input "******"
type input "******"
paste input "*******"
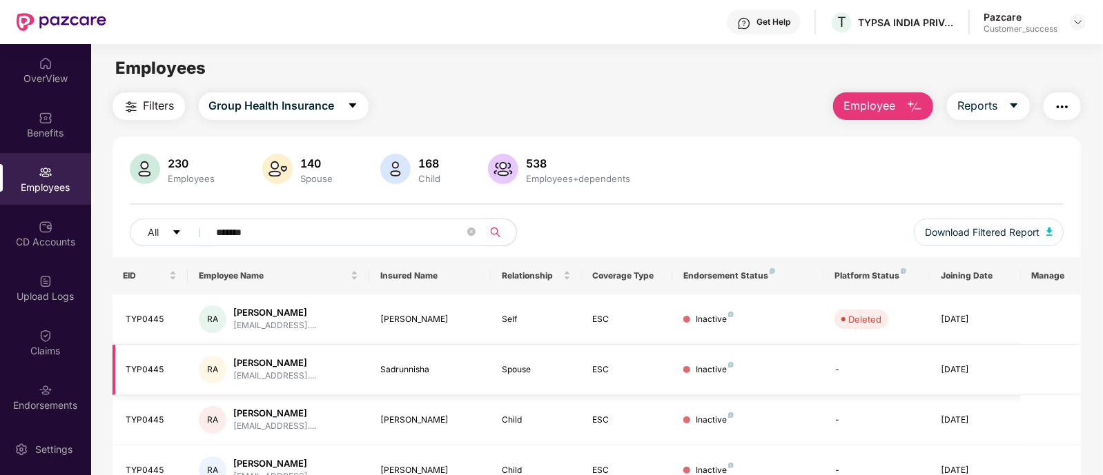
scroll to position [66, 0]
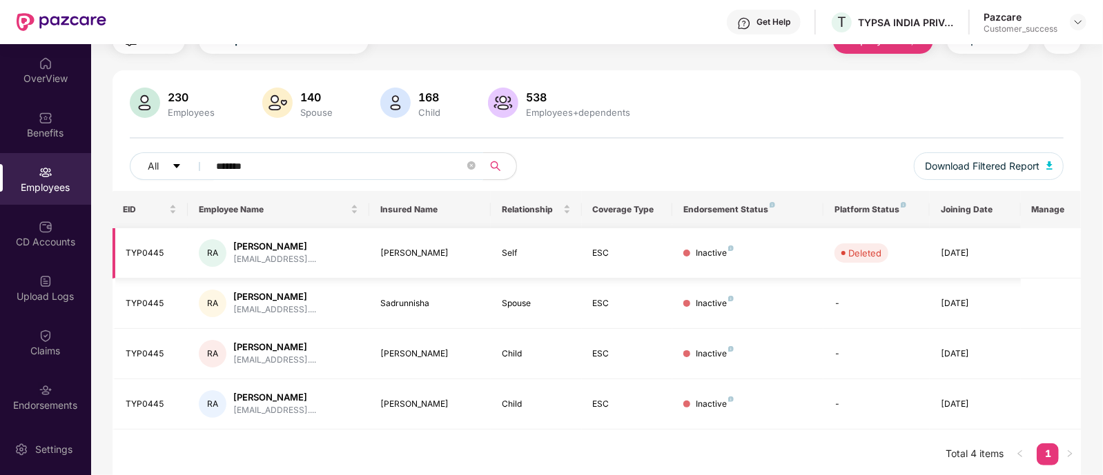
type input "*******"
click at [459, 256] on div "[PERSON_NAME]" at bounding box center [429, 253] width 99 height 13
click at [1035, 254] on td at bounding box center [1051, 253] width 61 height 50
